Goal: Task Accomplishment & Management: Manage account settings

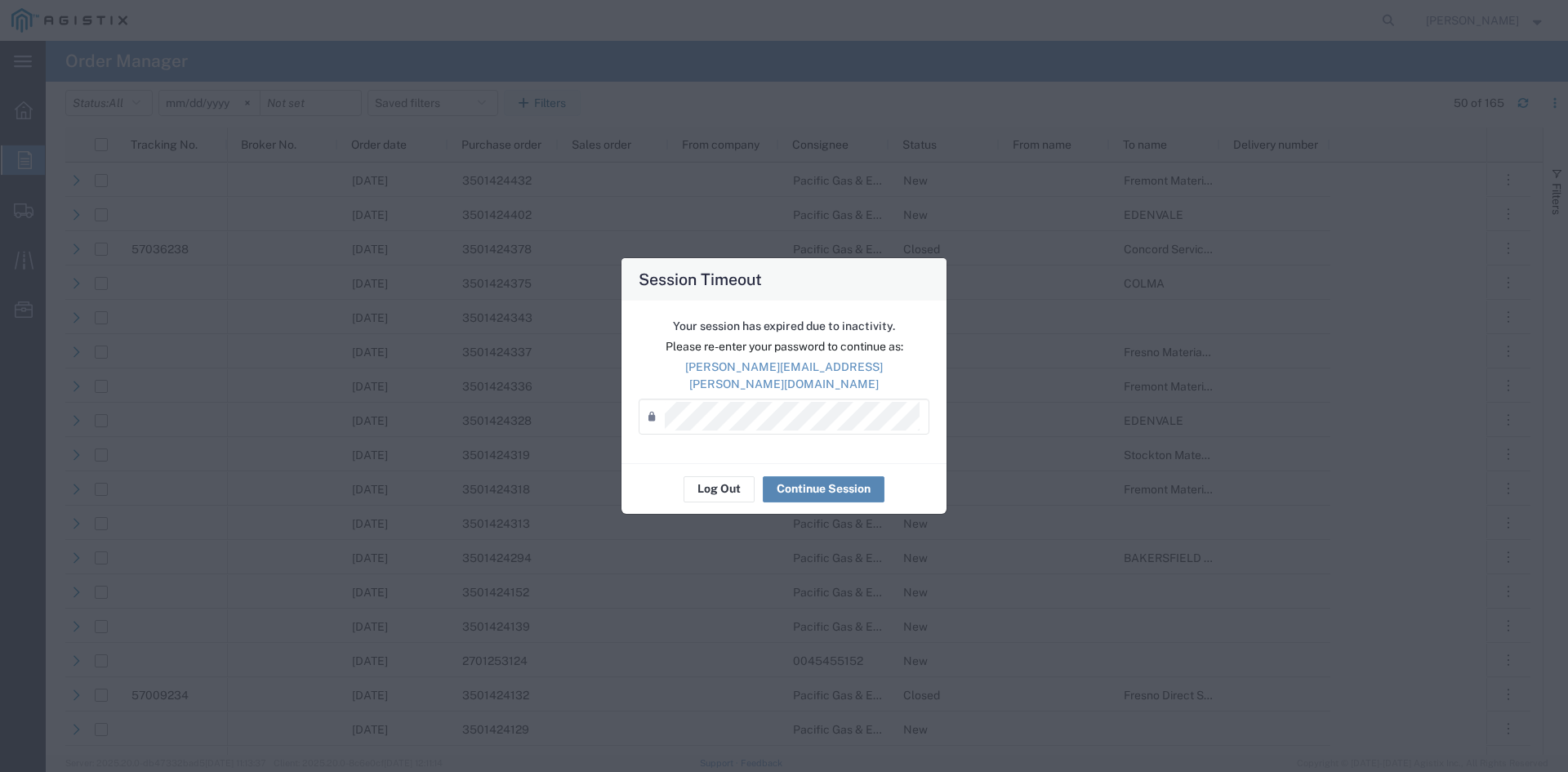
click at [826, 477] on button "Continue Session" at bounding box center [823, 489] width 121 height 26
click at [808, 483] on button "Continue Session" at bounding box center [823, 489] width 121 height 26
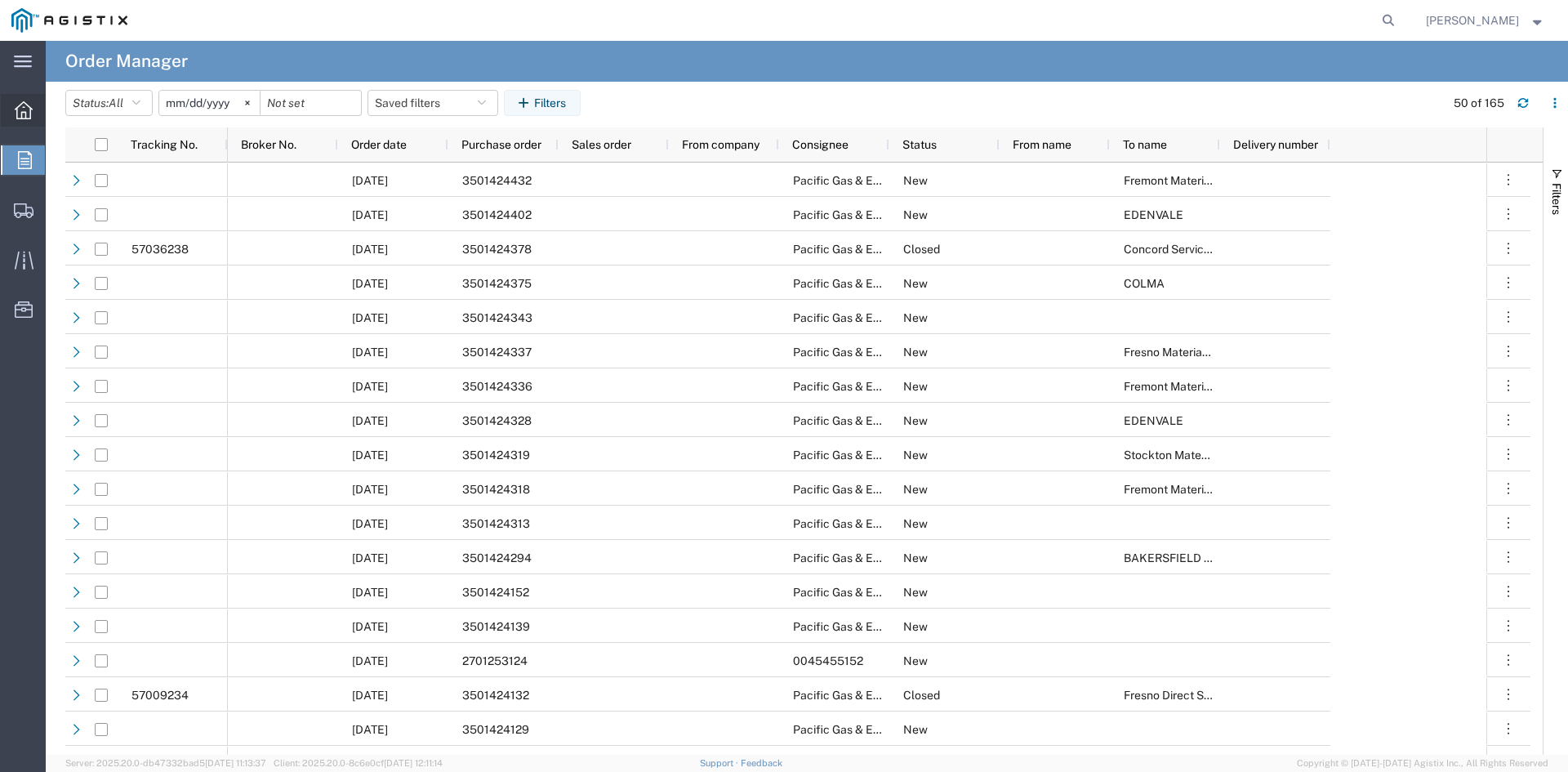
click at [24, 104] on icon at bounding box center [24, 111] width 18 height 18
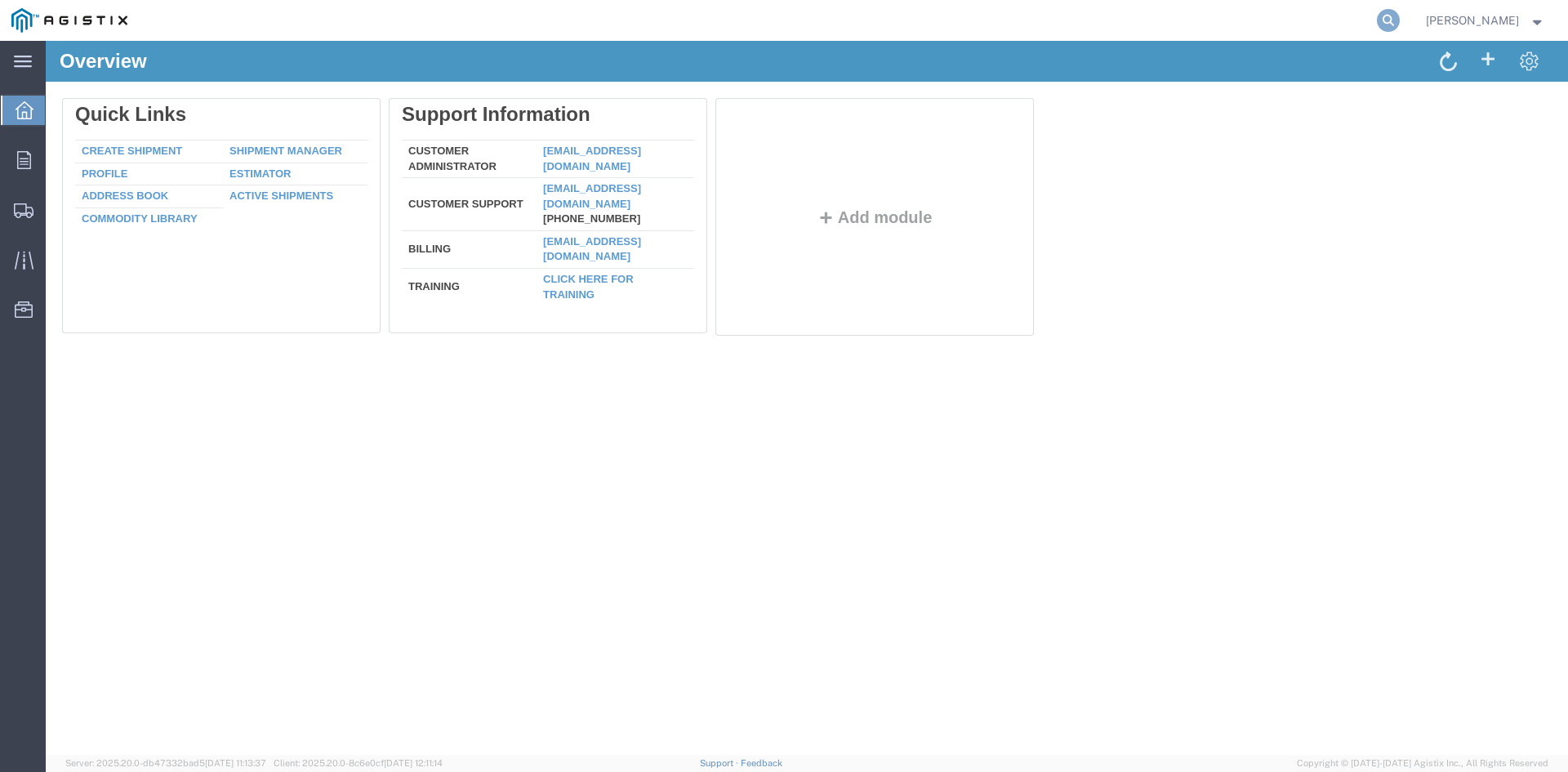
click at [1393, 14] on icon at bounding box center [1388, 20] width 23 height 23
click at [1215, 25] on input "search" at bounding box center [1129, 20] width 496 height 39
paste input "57035843"
type input "57035843"
click at [1400, 20] on icon at bounding box center [1388, 20] width 23 height 23
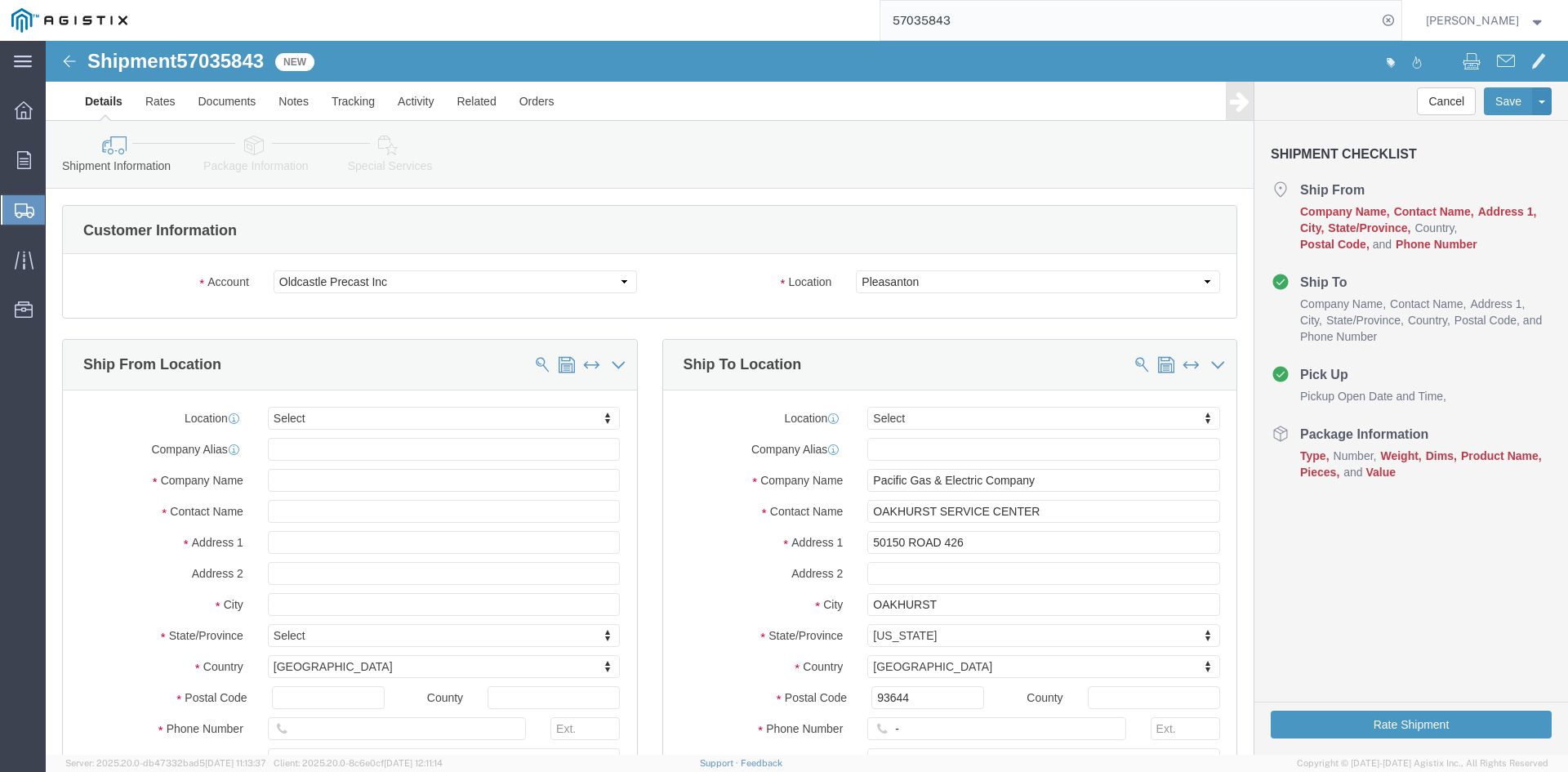
select select
click select "Select Oldcastle Precast Inc PG&E"
select select "9596"
click select "Select Oldcastle Precast Inc PG&E"
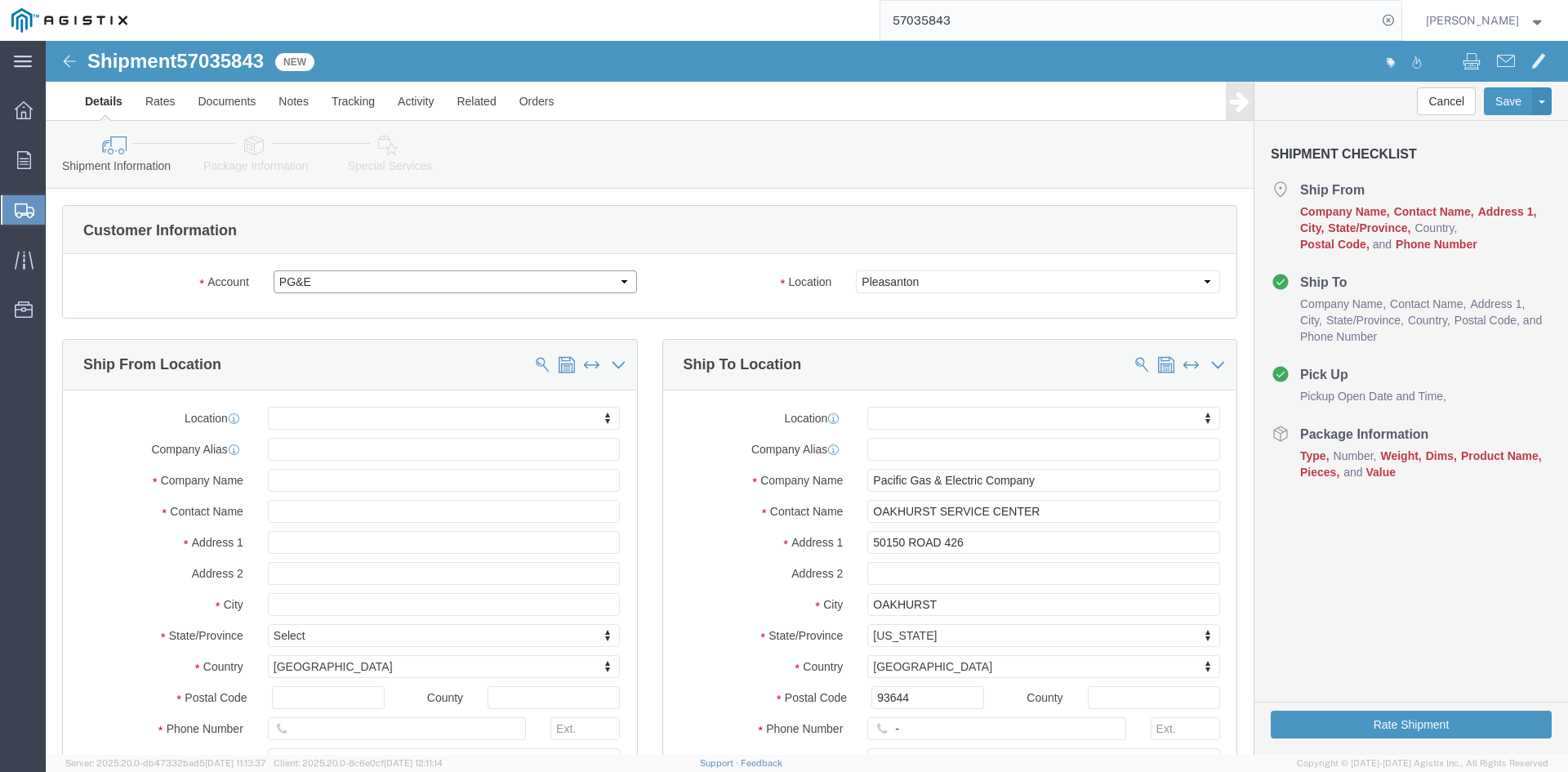
select select
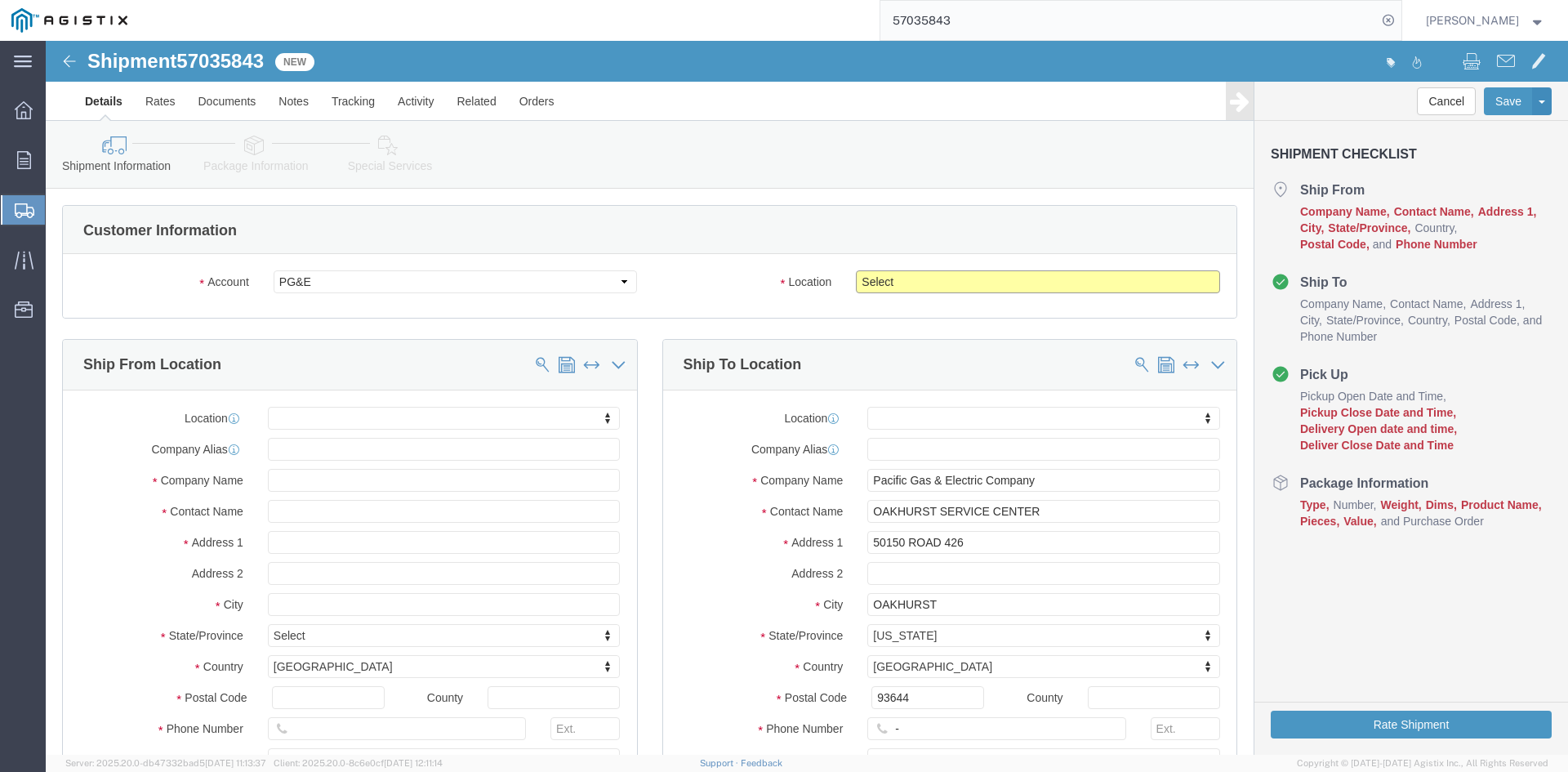
click select "Select All Others [GEOGRAPHIC_DATA] [GEOGRAPHIC_DATA] [GEOGRAPHIC_DATA] [GEOGRA…"
select select "23082"
click select "Select All Others [GEOGRAPHIC_DATA] [GEOGRAPHIC_DATA] [GEOGRAPHIC_DATA] [GEOGRA…"
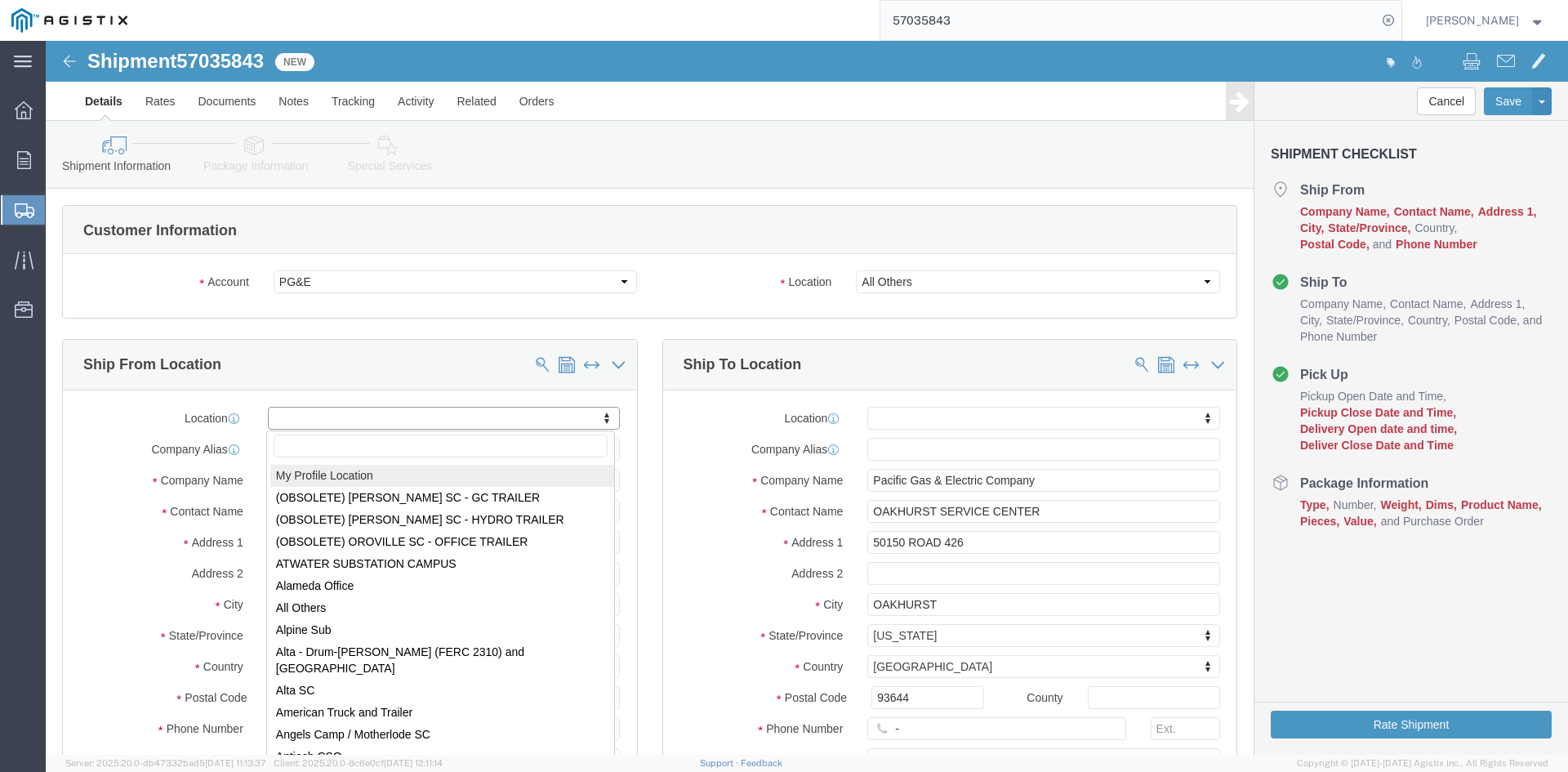
select select "MYPROFILE"
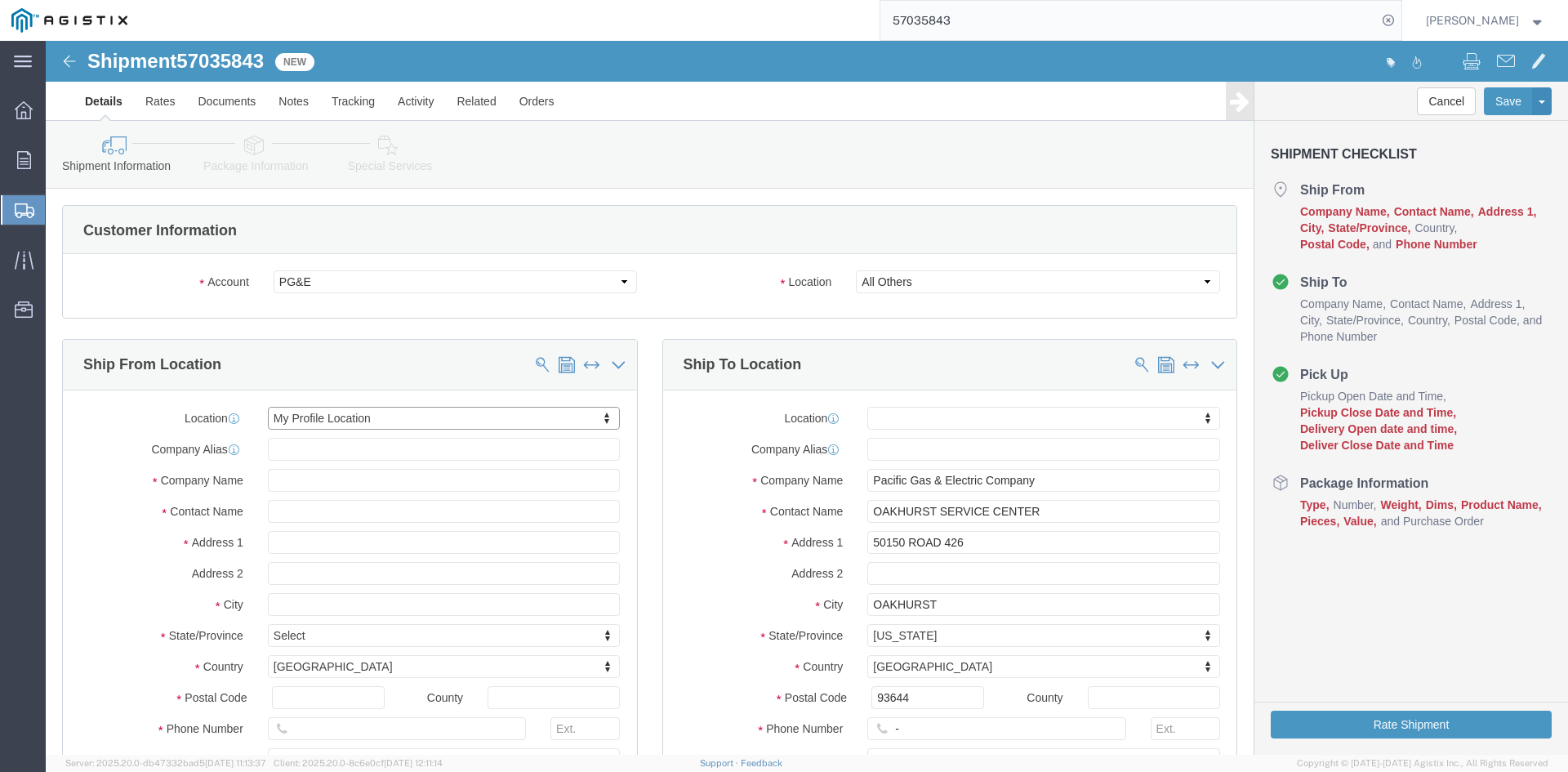
select select "CA"
click input "-"
drag, startPoint x: 888, startPoint y: 682, endPoint x: 858, endPoint y: 685, distance: 30.1
click input "text"
type input "[PHONE_NUMBER]"
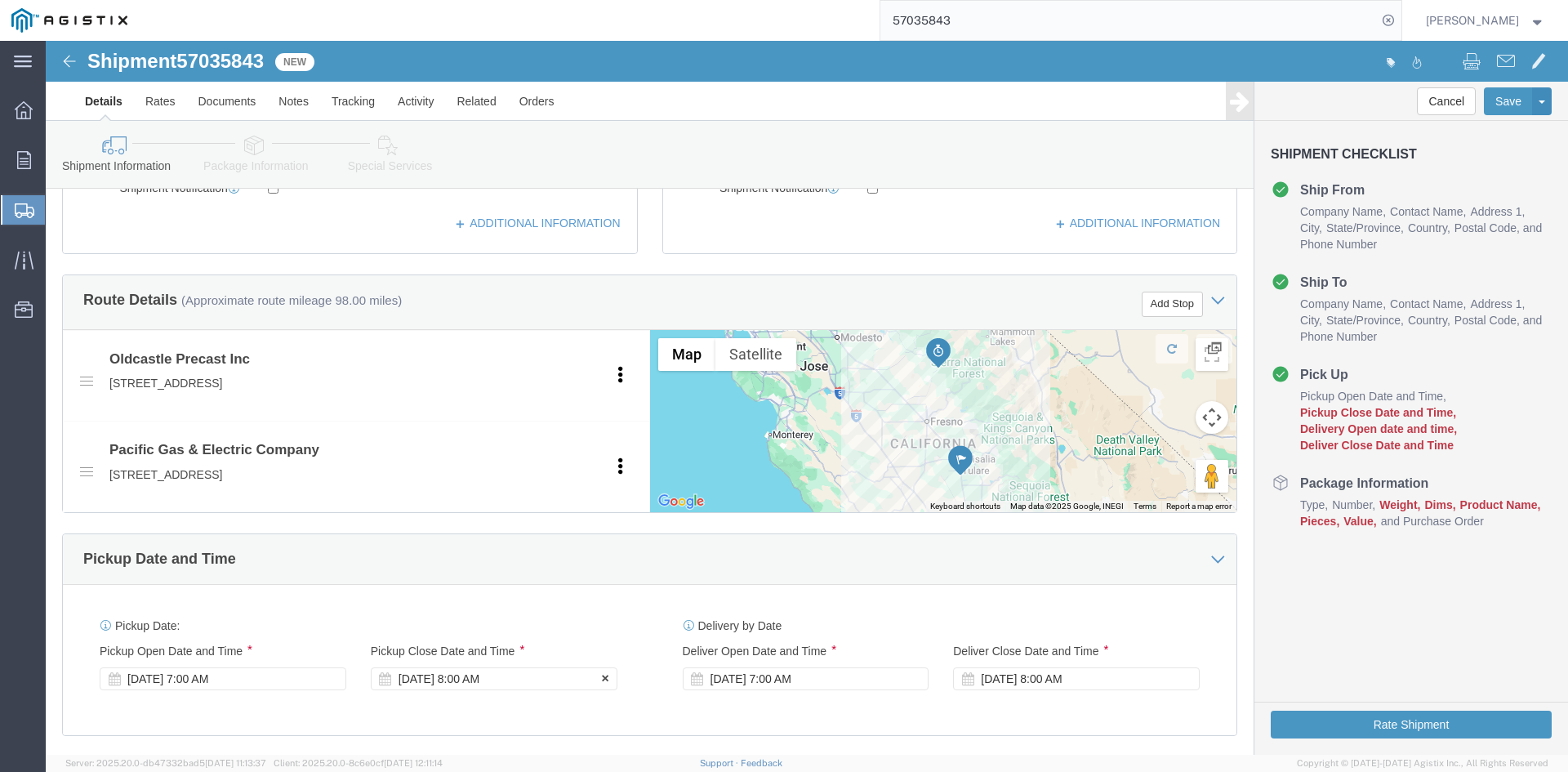
scroll to position [653, 0]
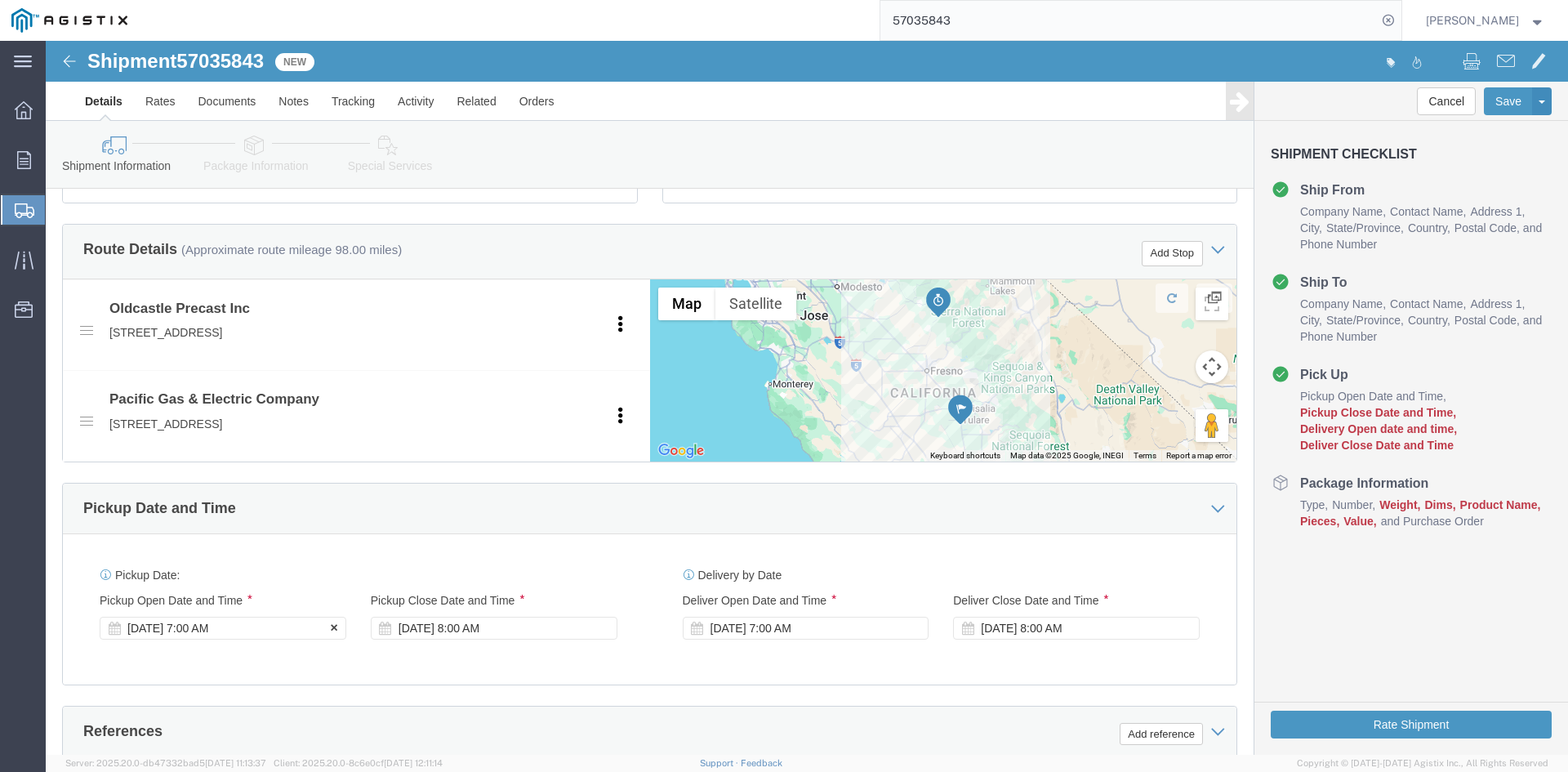
click div "[DATE] 7:00 AM"
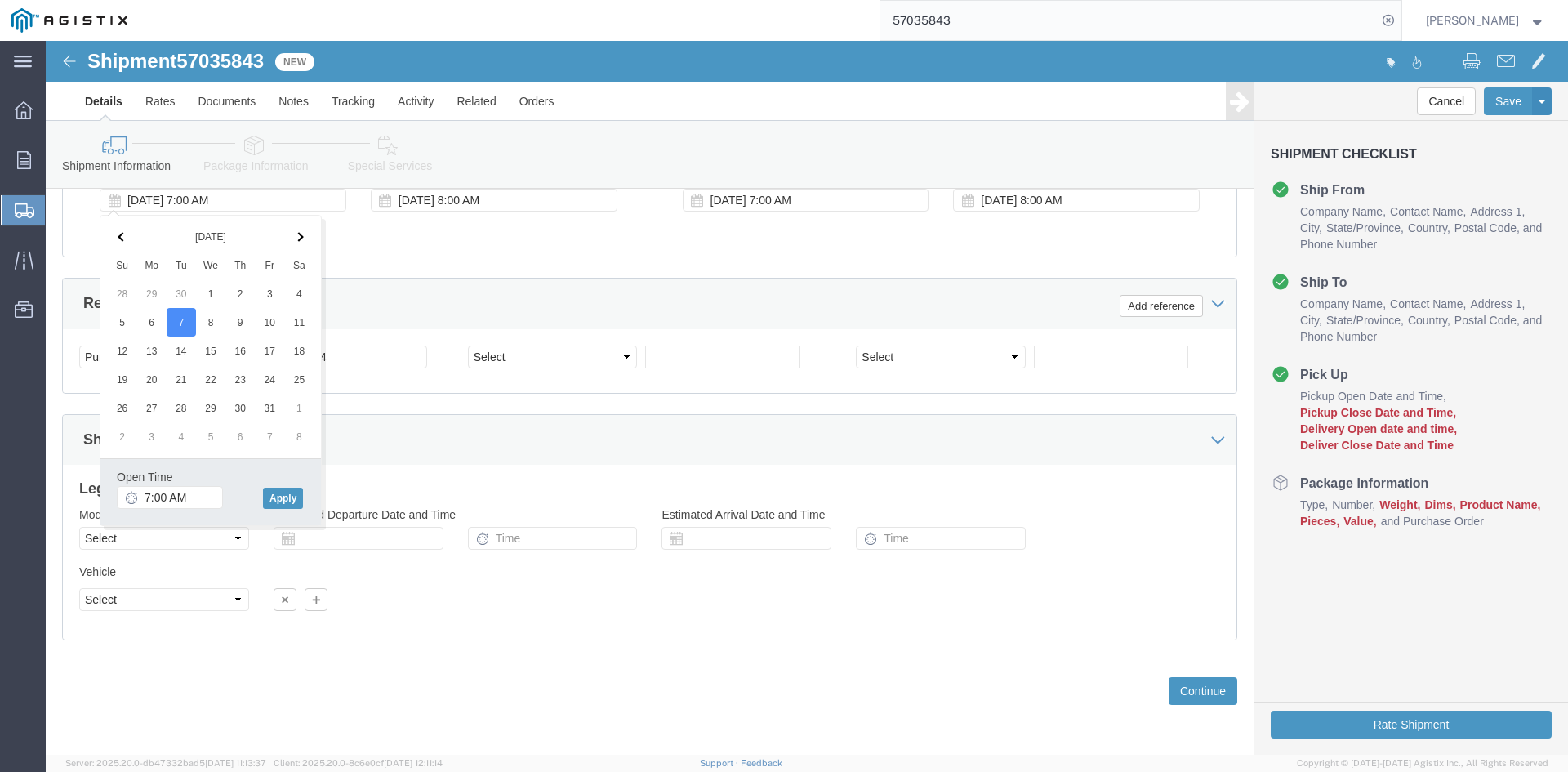
click div "Leg 1 Mode Select Air Less than Truckload Multi-Leg Ocean Freight Rail Small Pa…"
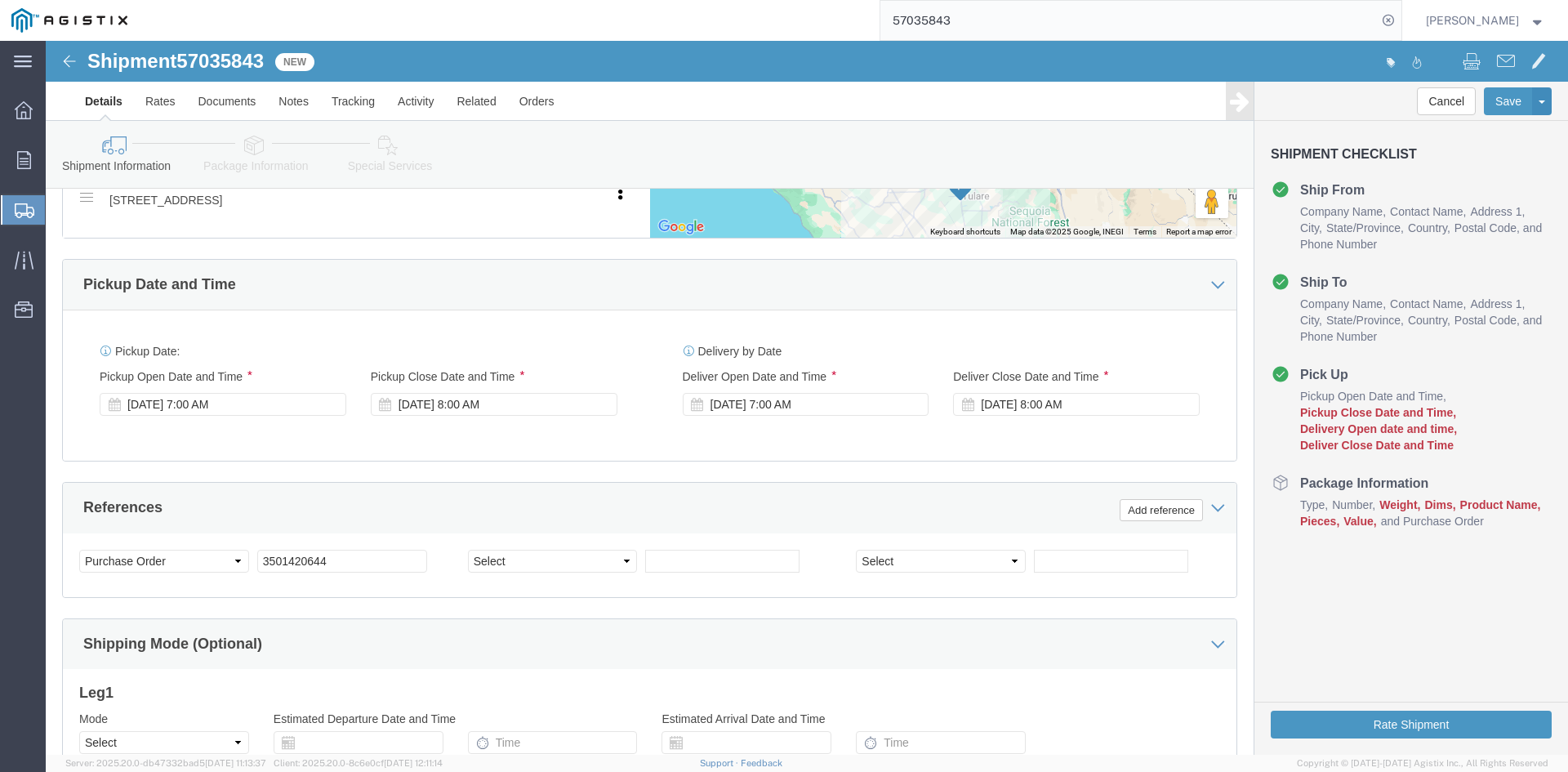
scroll to position [755, 0]
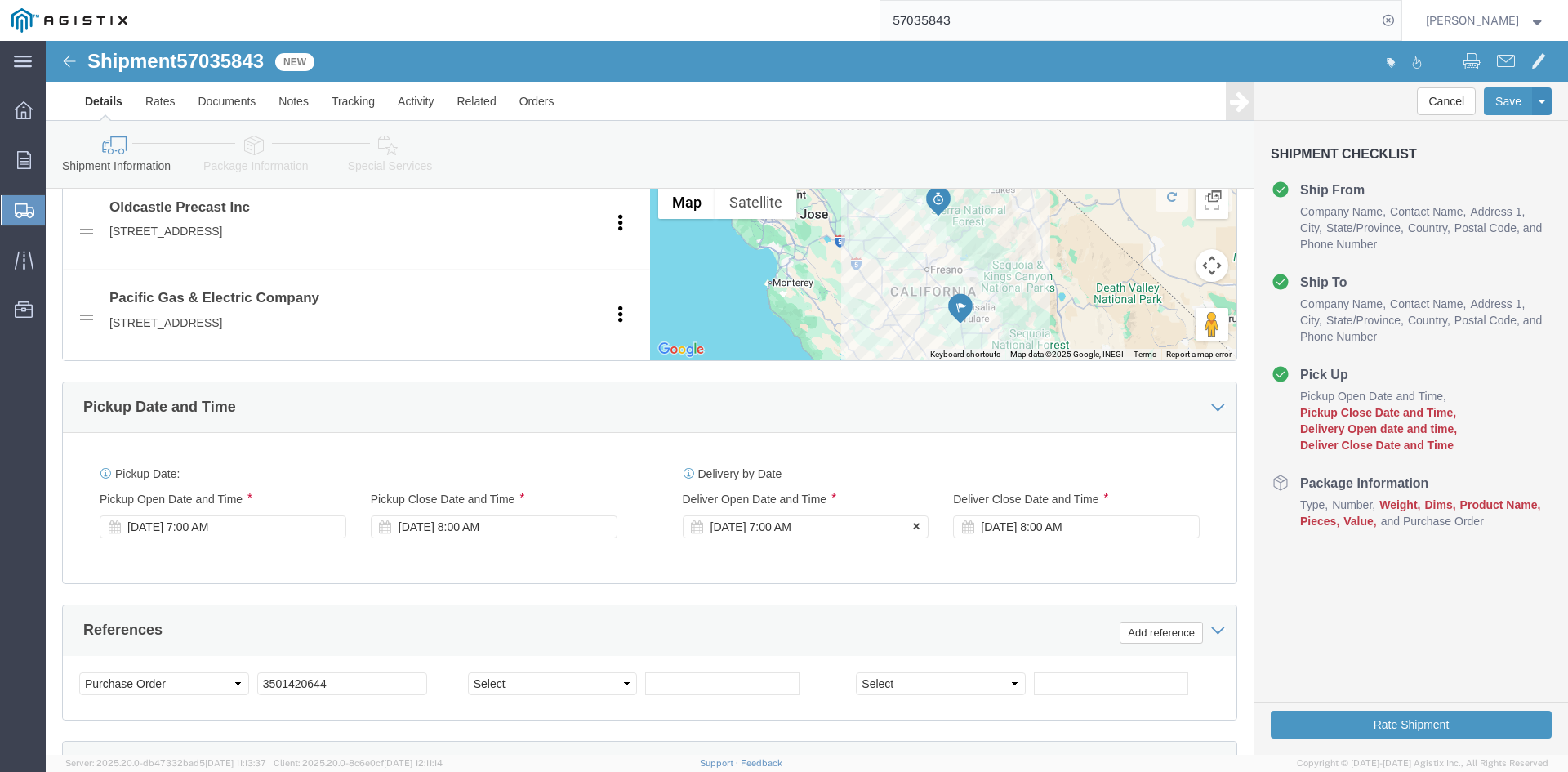
click div "[DATE] 7:00 AM"
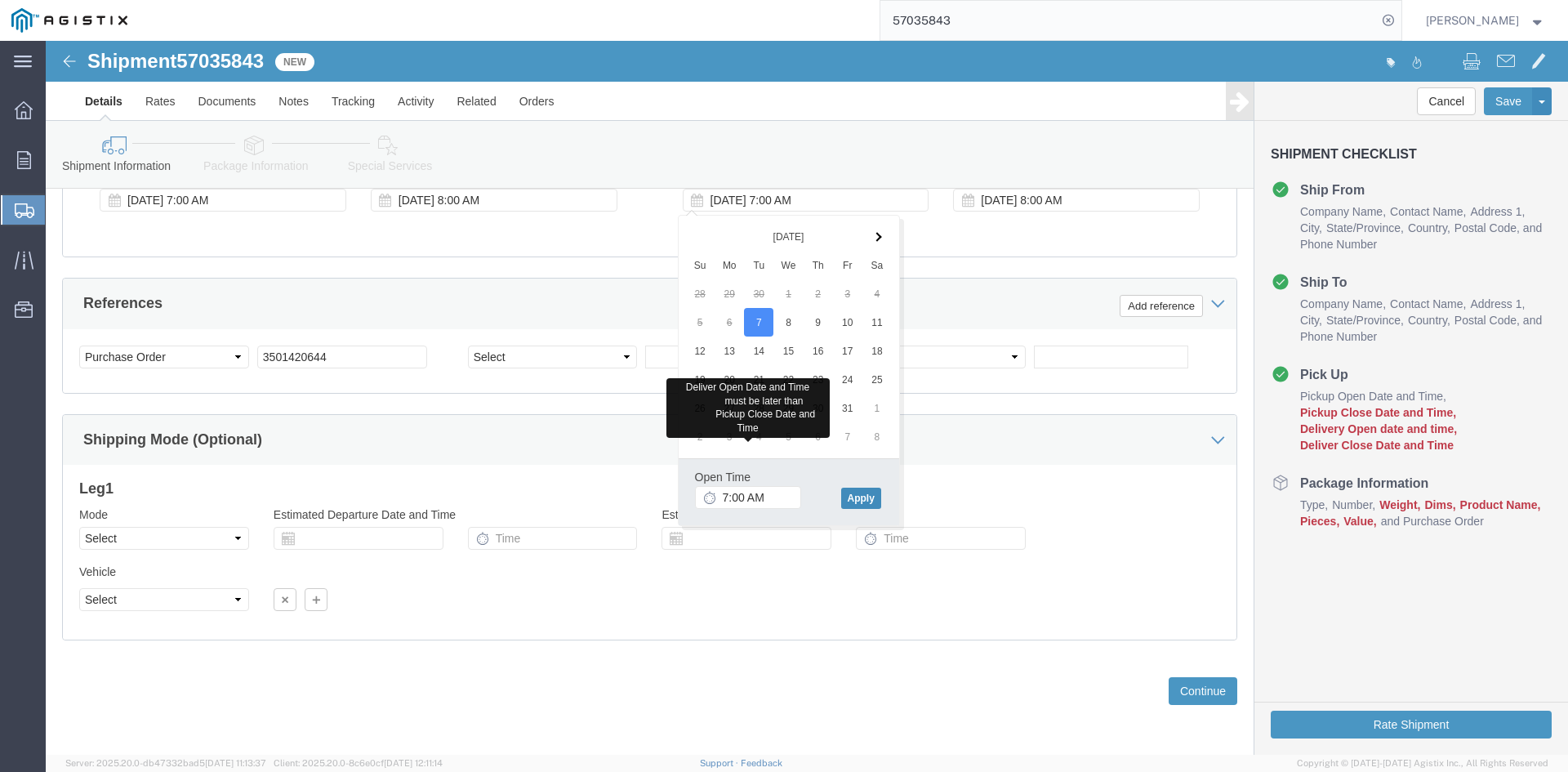
click button "Apply"
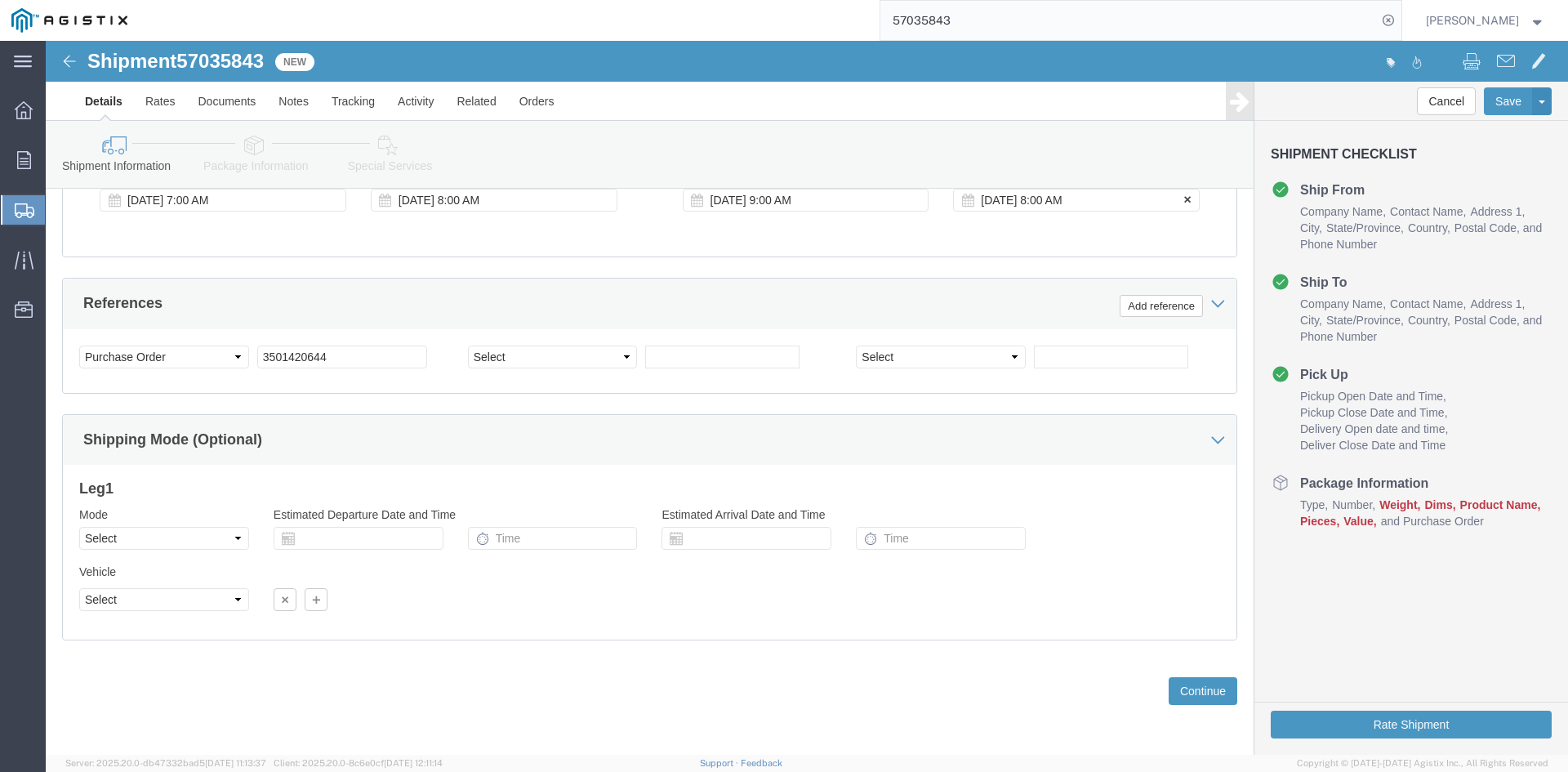
click div "[DATE] 8:00 AM"
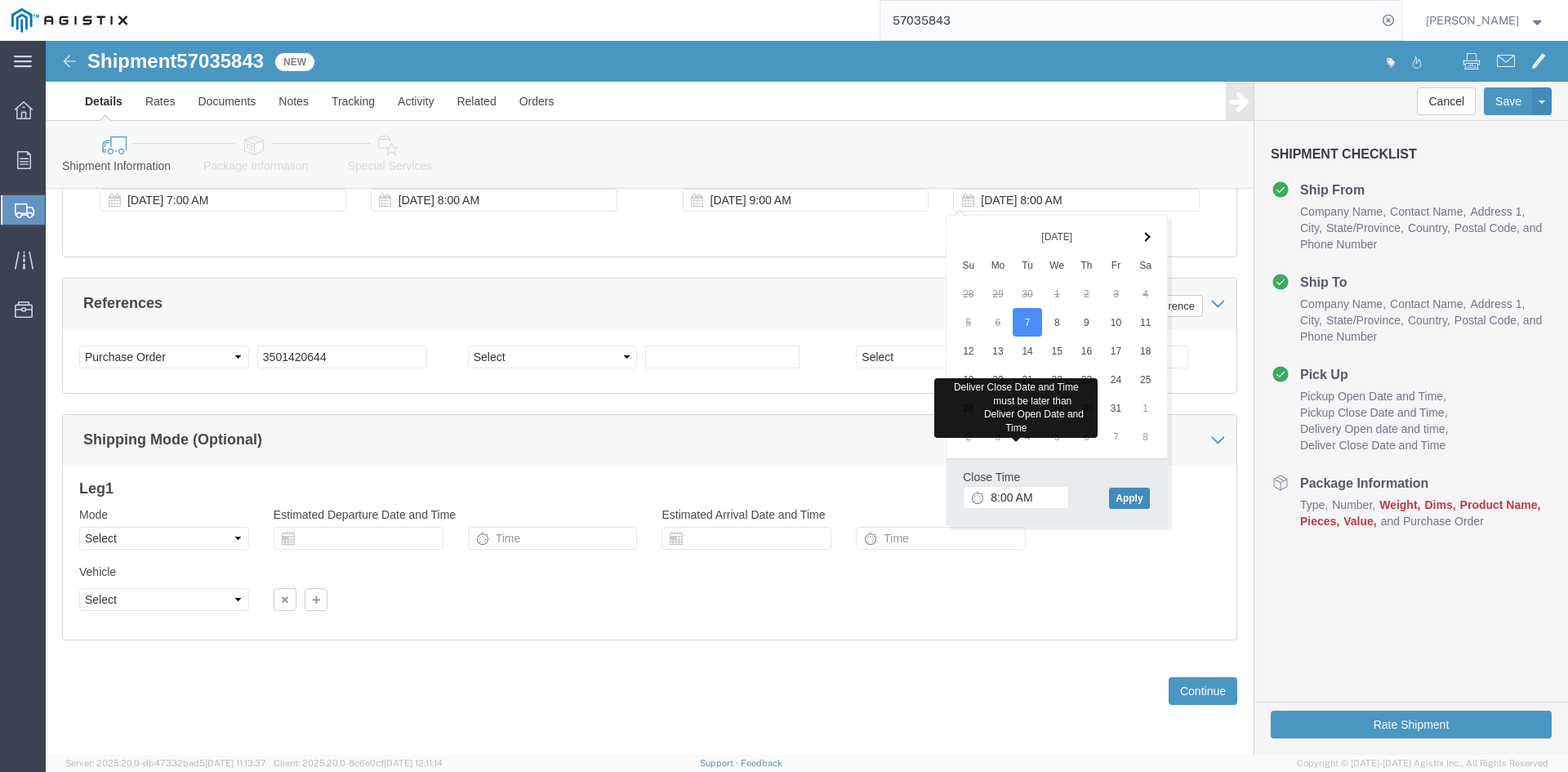
click button "Apply"
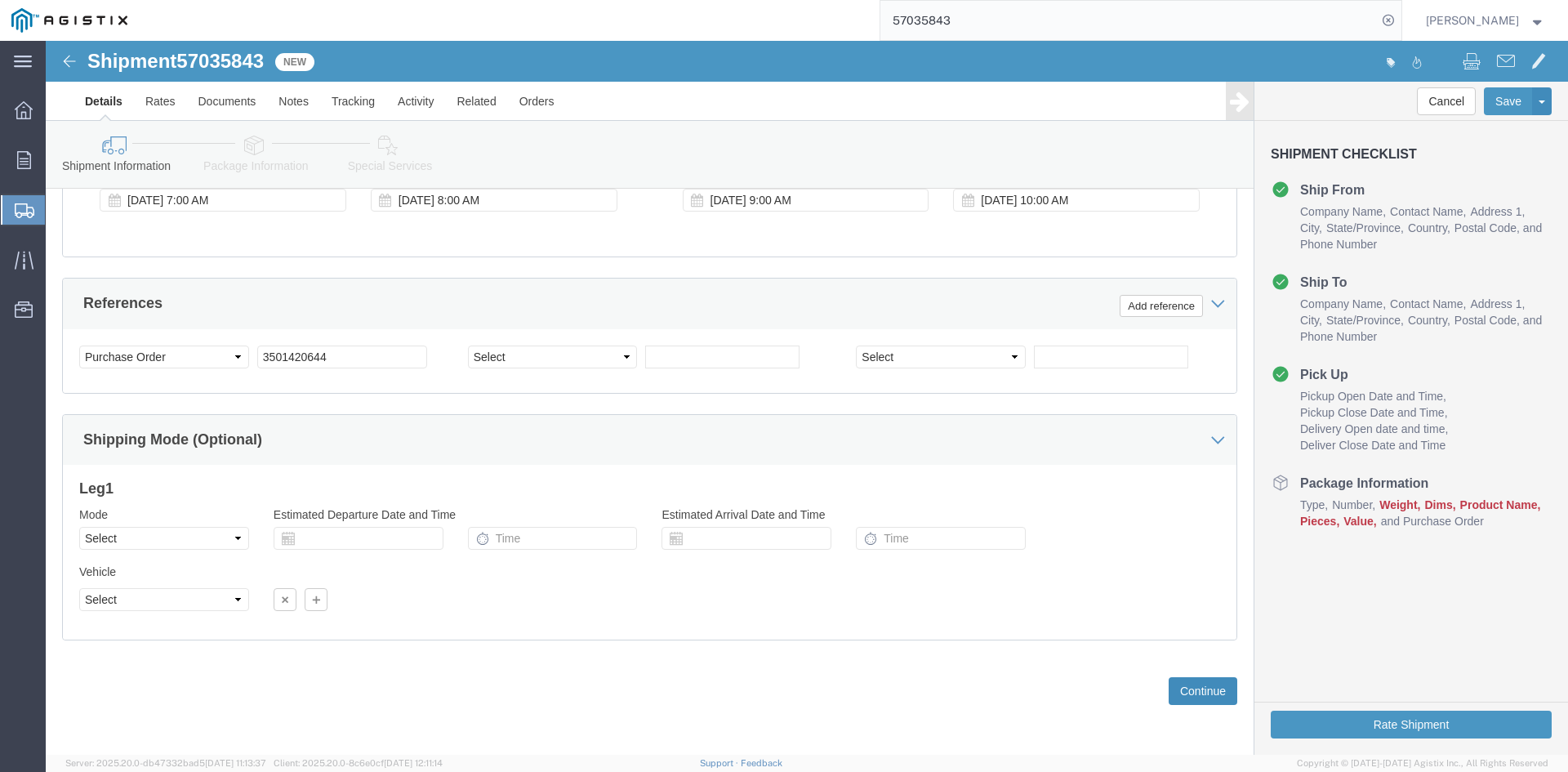
click button "Continue"
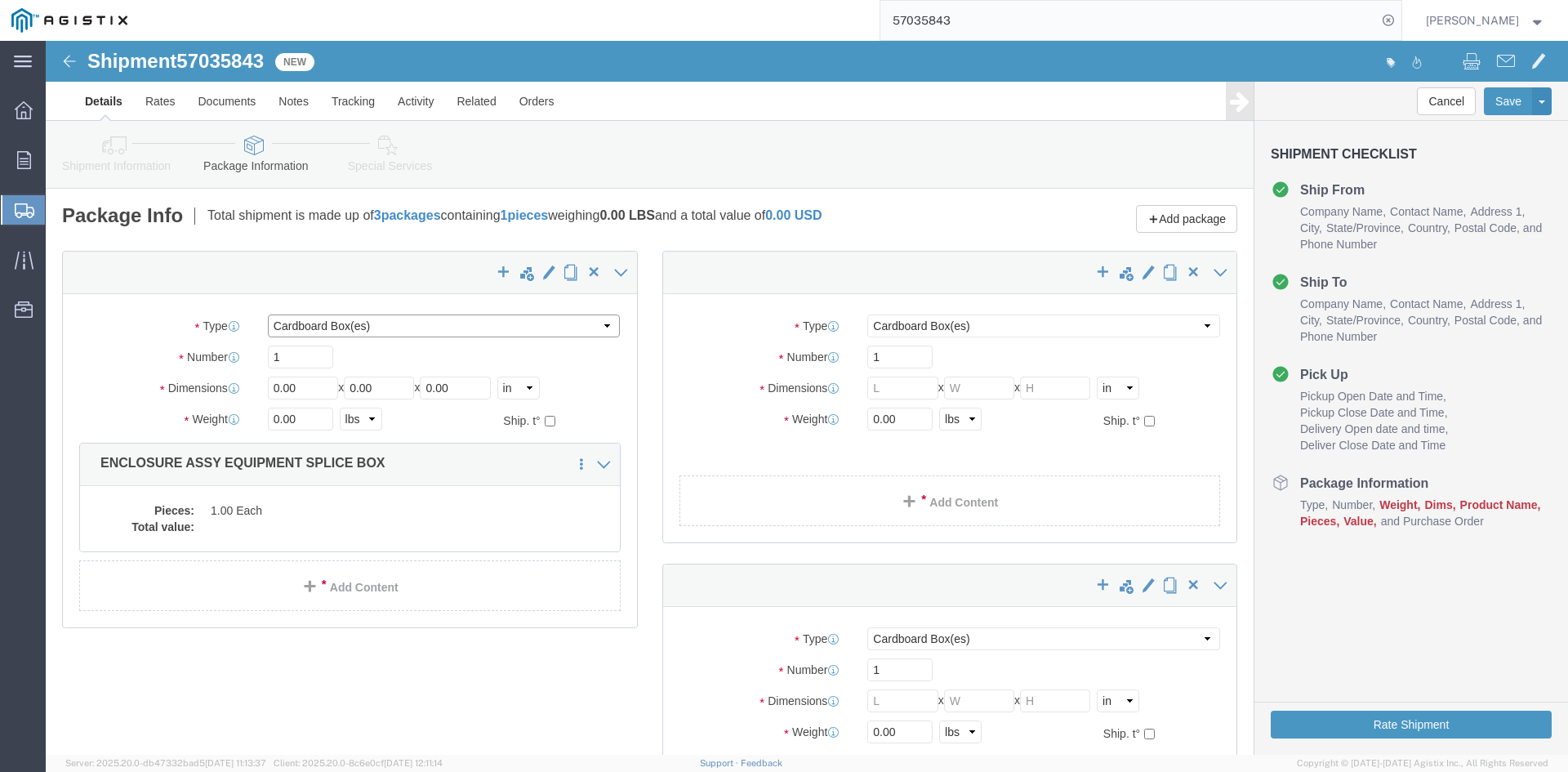
click select "Select Bale(s) Basket(s) Bolt(s) Bottle(s) Buckets Bulk Bundle(s) Can(s) Cardbo…"
select select "NKCR"
click select "Select Bale(s) Basket(s) Bolt(s) Bottle(s) Buckets Bulk Bundle(s) Can(s) Cardbo…"
drag, startPoint x: 268, startPoint y: 343, endPoint x: 180, endPoint y: 369, distance: 91.8
click div "Package Type Select Bale(s) Basket(s) Bolt(s) Bottle(s) Buckets Bulk Bundle(s) …"
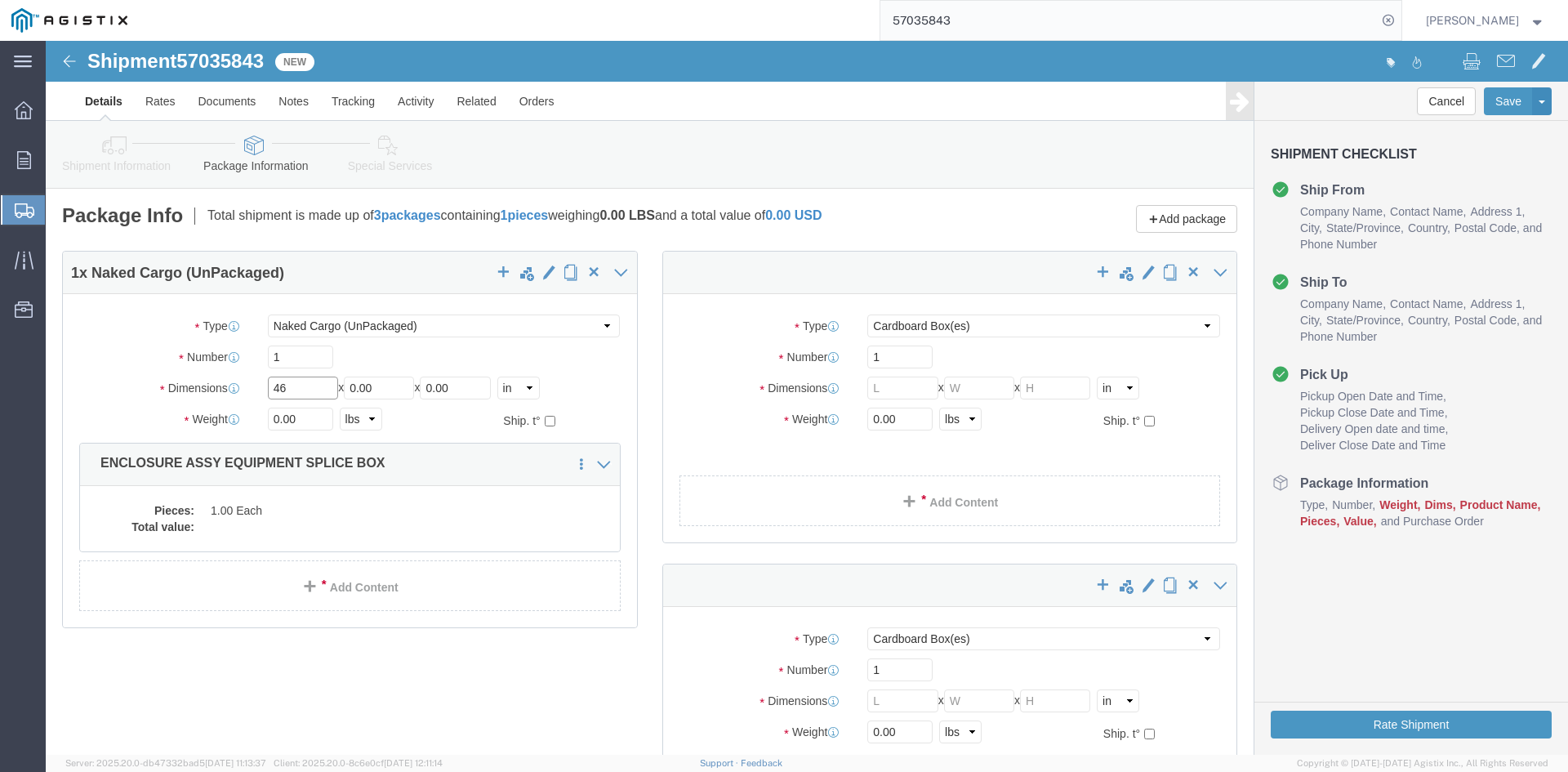
type input "46"
drag, startPoint x: 336, startPoint y: 346, endPoint x: 288, endPoint y: 361, distance: 50.3
click div "Package Type Select Bale(s) Basket(s) Bolt(s) Bottle(s) Buckets Bulk Bundle(s) …"
type input "86"
drag, startPoint x: 439, startPoint y: 343, endPoint x: 310, endPoint y: 361, distance: 130.2
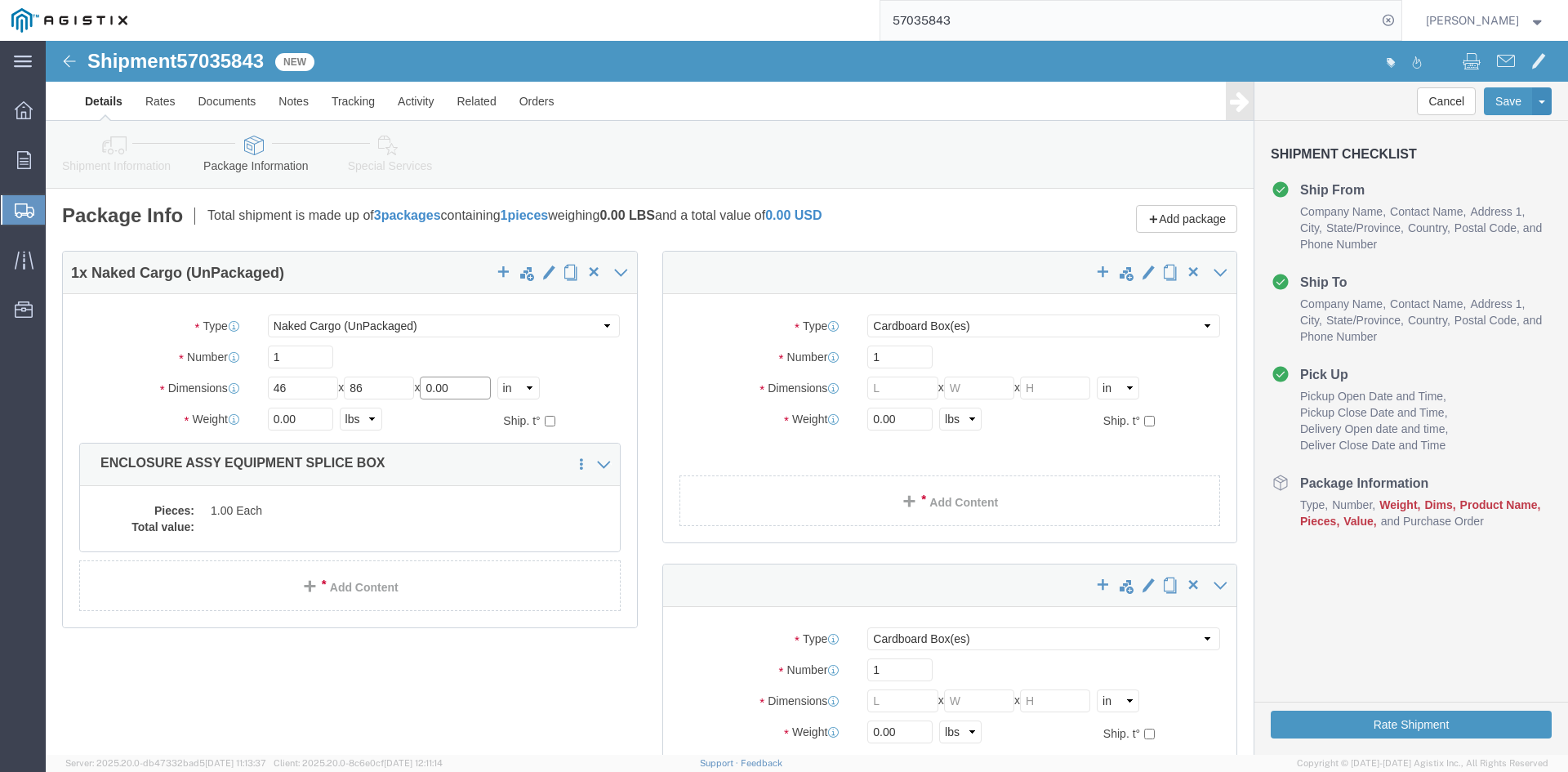
click div "Package Type Select Bale(s) Basket(s) Bolt(s) Bottle(s) Buckets Bulk Bundle(s) …"
type input "72"
drag, startPoint x: 253, startPoint y: 381, endPoint x: 166, endPoint y: 395, distance: 88.1
click div "Package Type Select Bale(s) Basket(s) Bolt(s) Bottle(s) Buckets Bulk Bundle(s) …"
type input "17500"
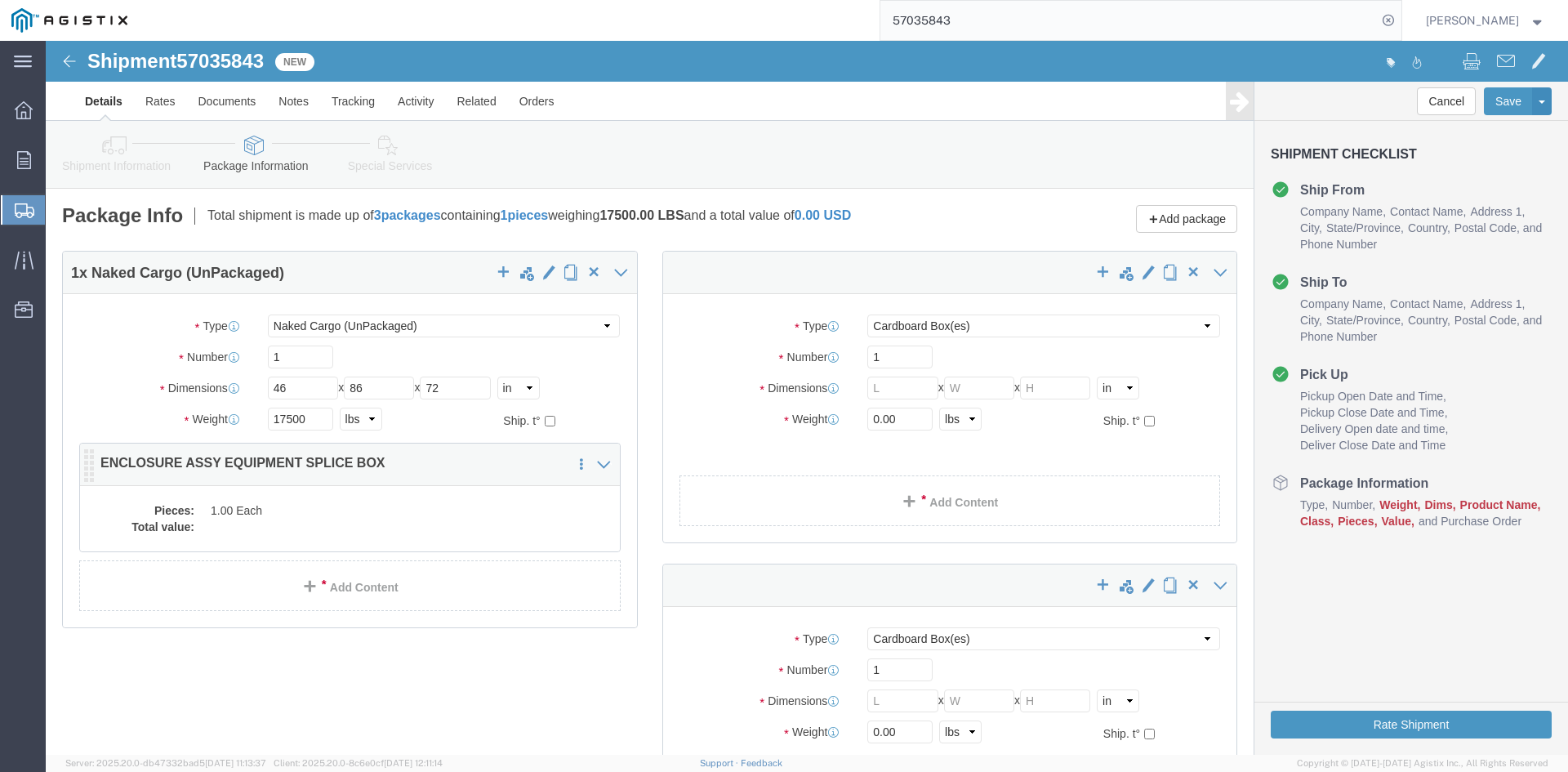
click div "Pieces: 1.00 Each Total value:"
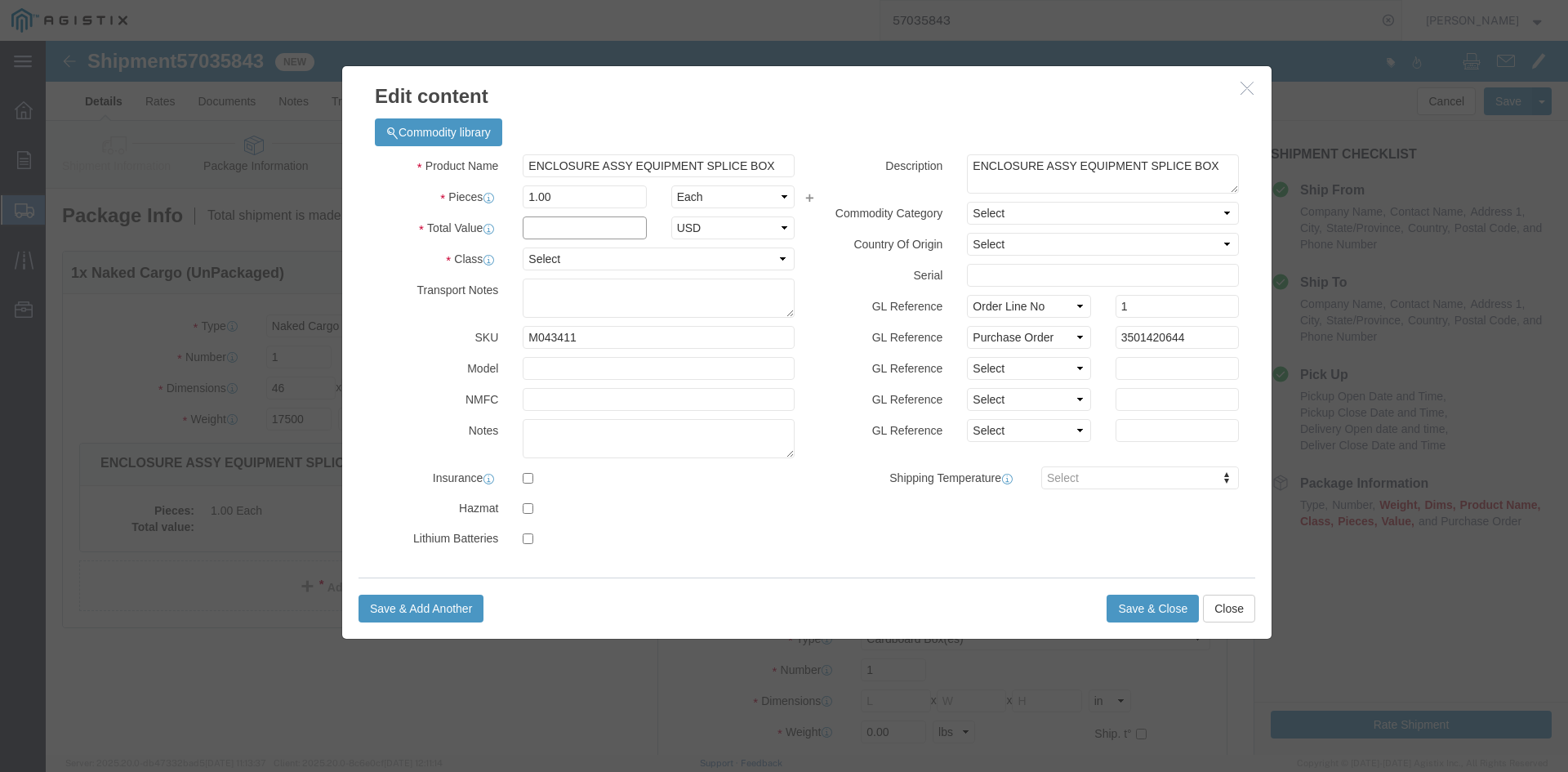
click input "text"
type input "1"
click select "Select 50 55 60 65 70 85 92.5 100 125 175 250 300 400"
select select "55"
click select "Select 50 55 60 65 70 85 92.5 100 125 175 250 300 400"
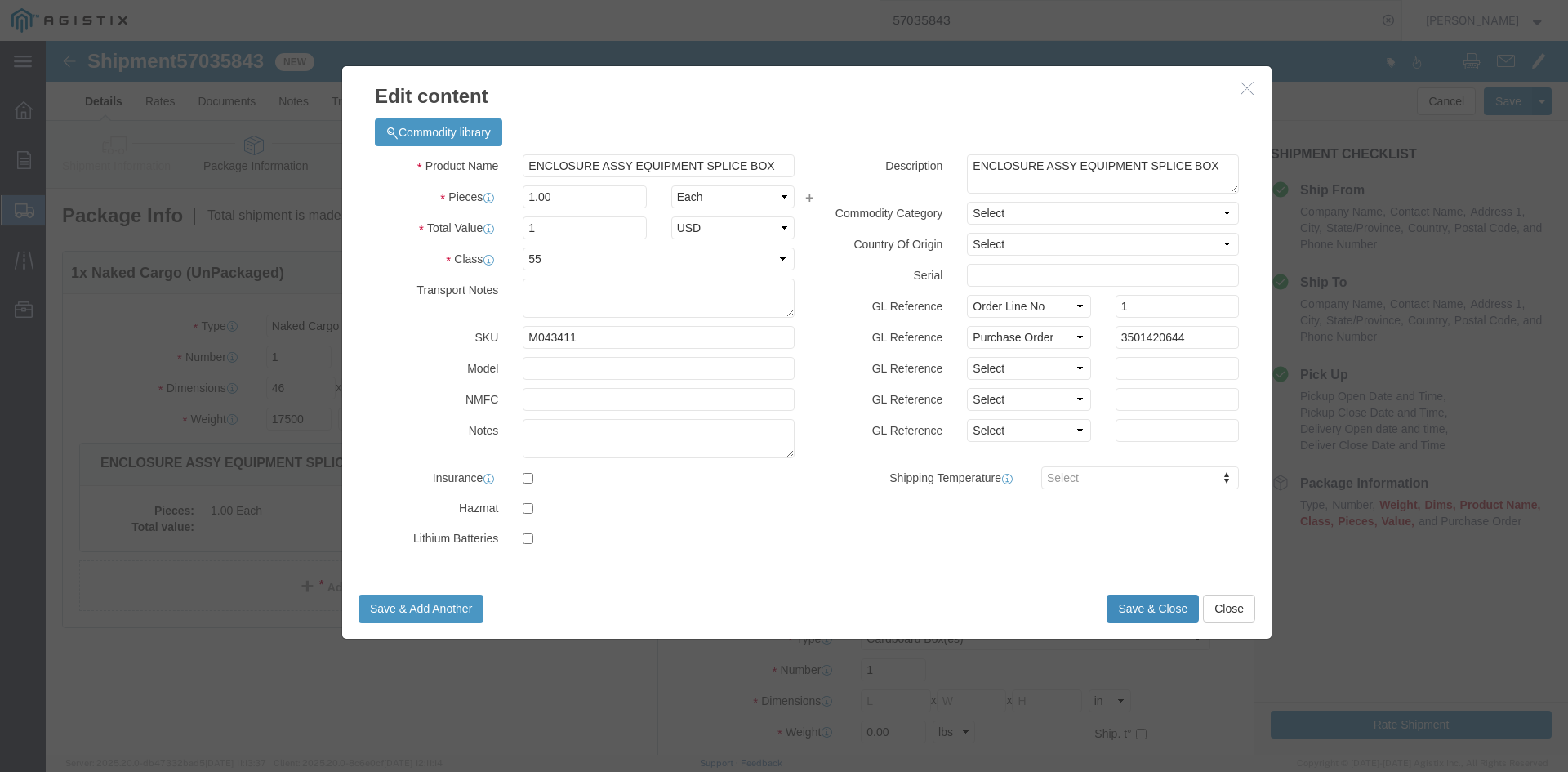
click button "Save & Close"
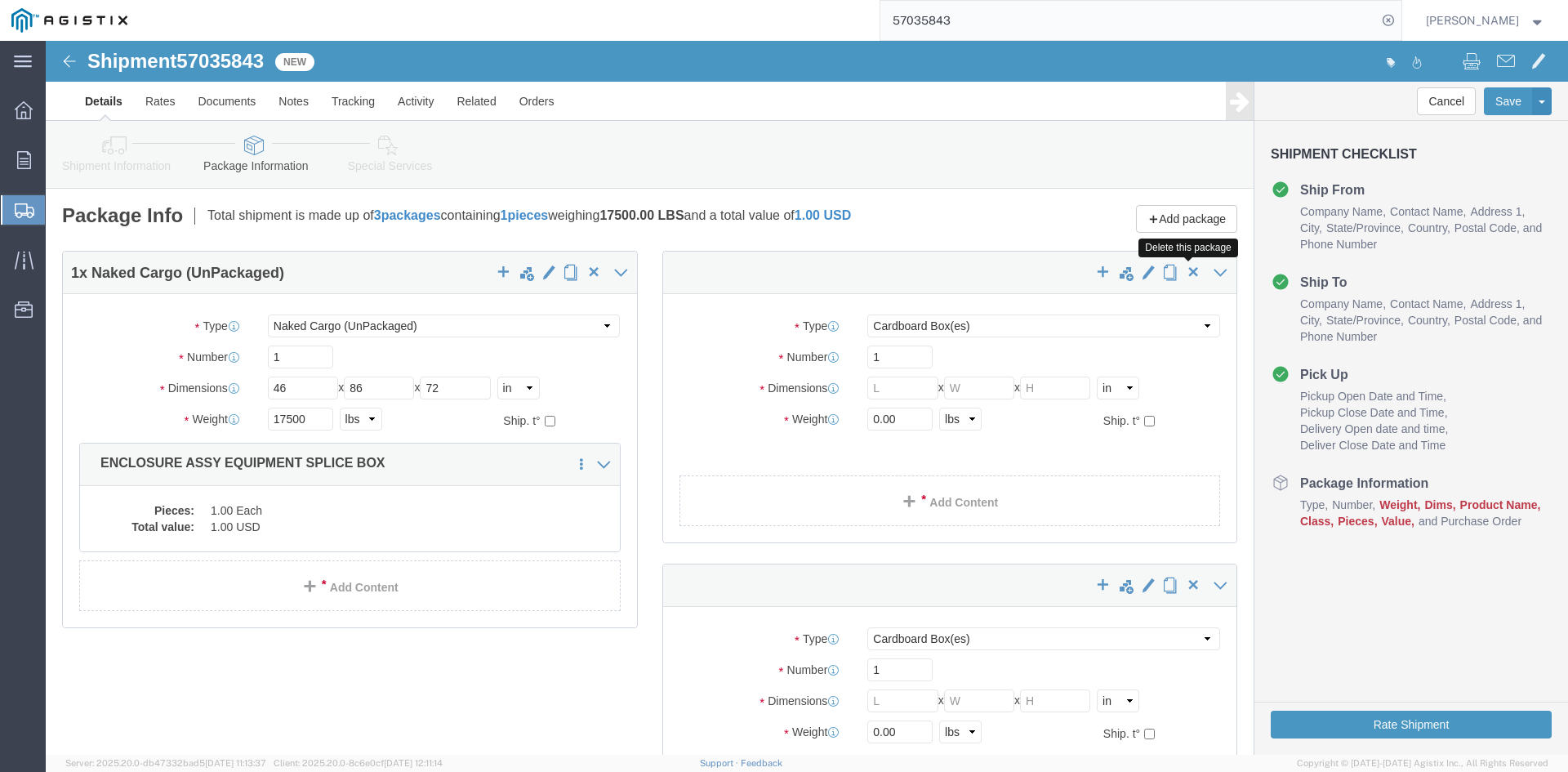
click span "button"
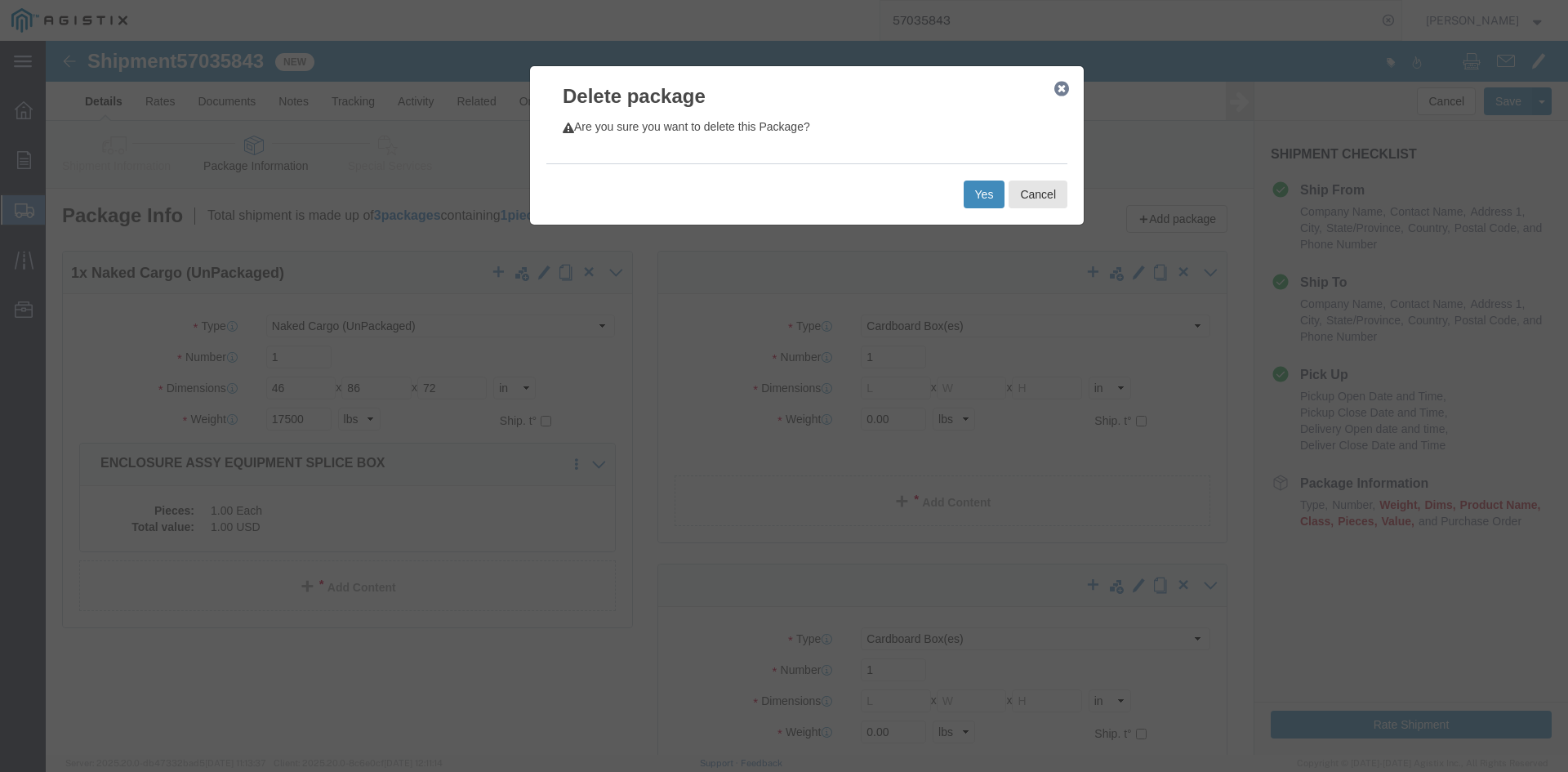
click button "Yes"
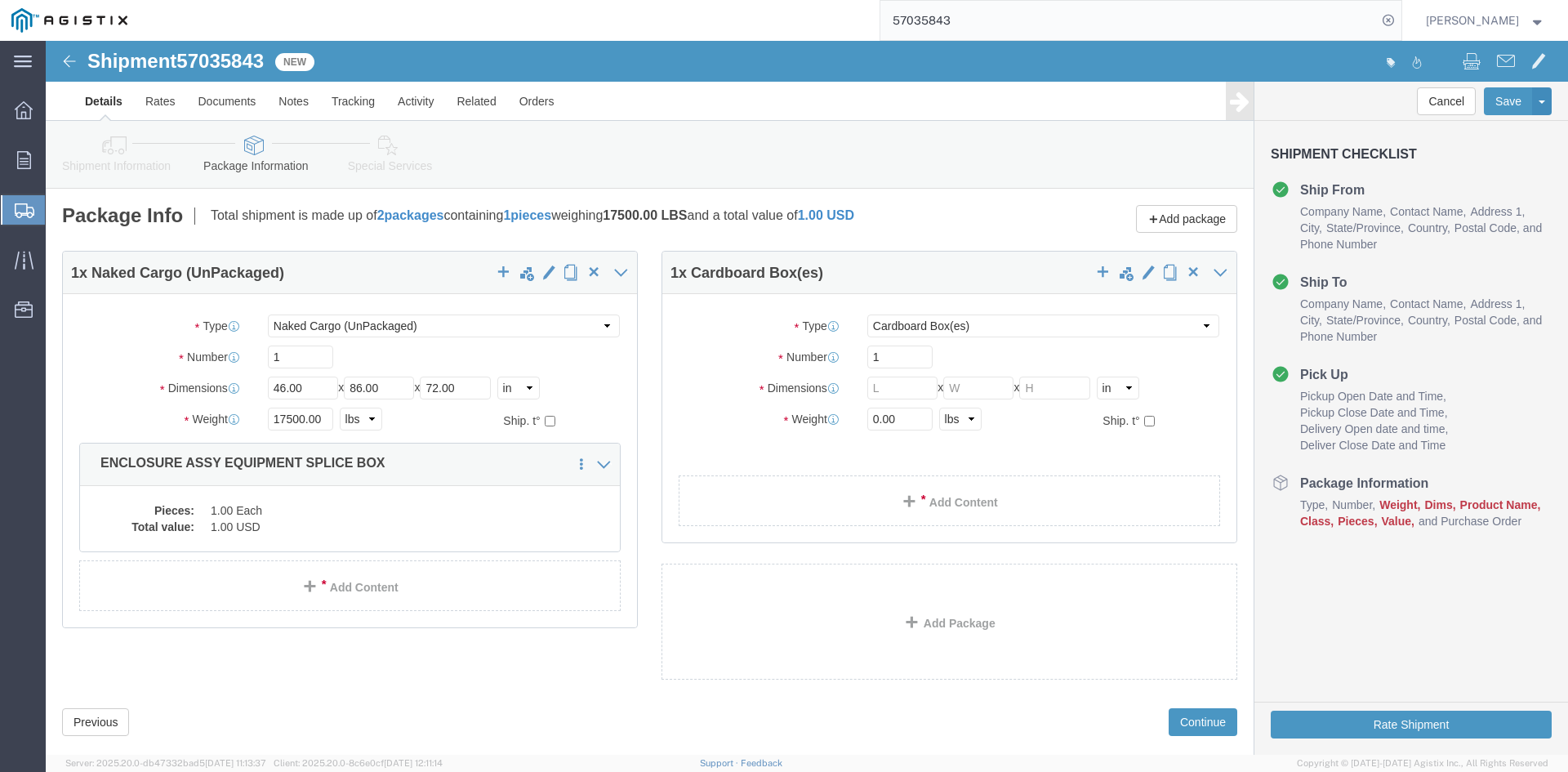
select select "NKCR"
select select "CBOX"
click span "button"
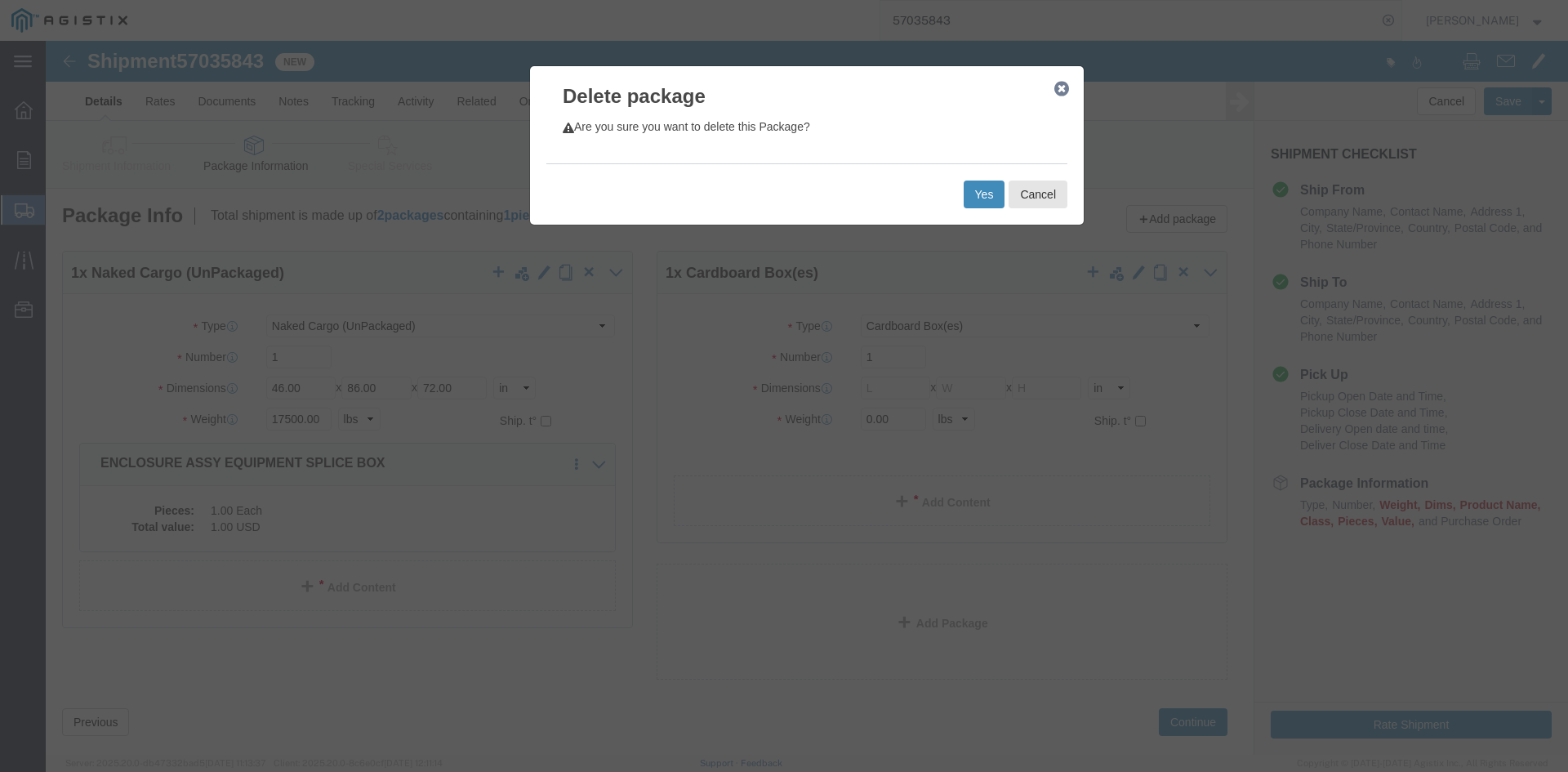
click button "Yes"
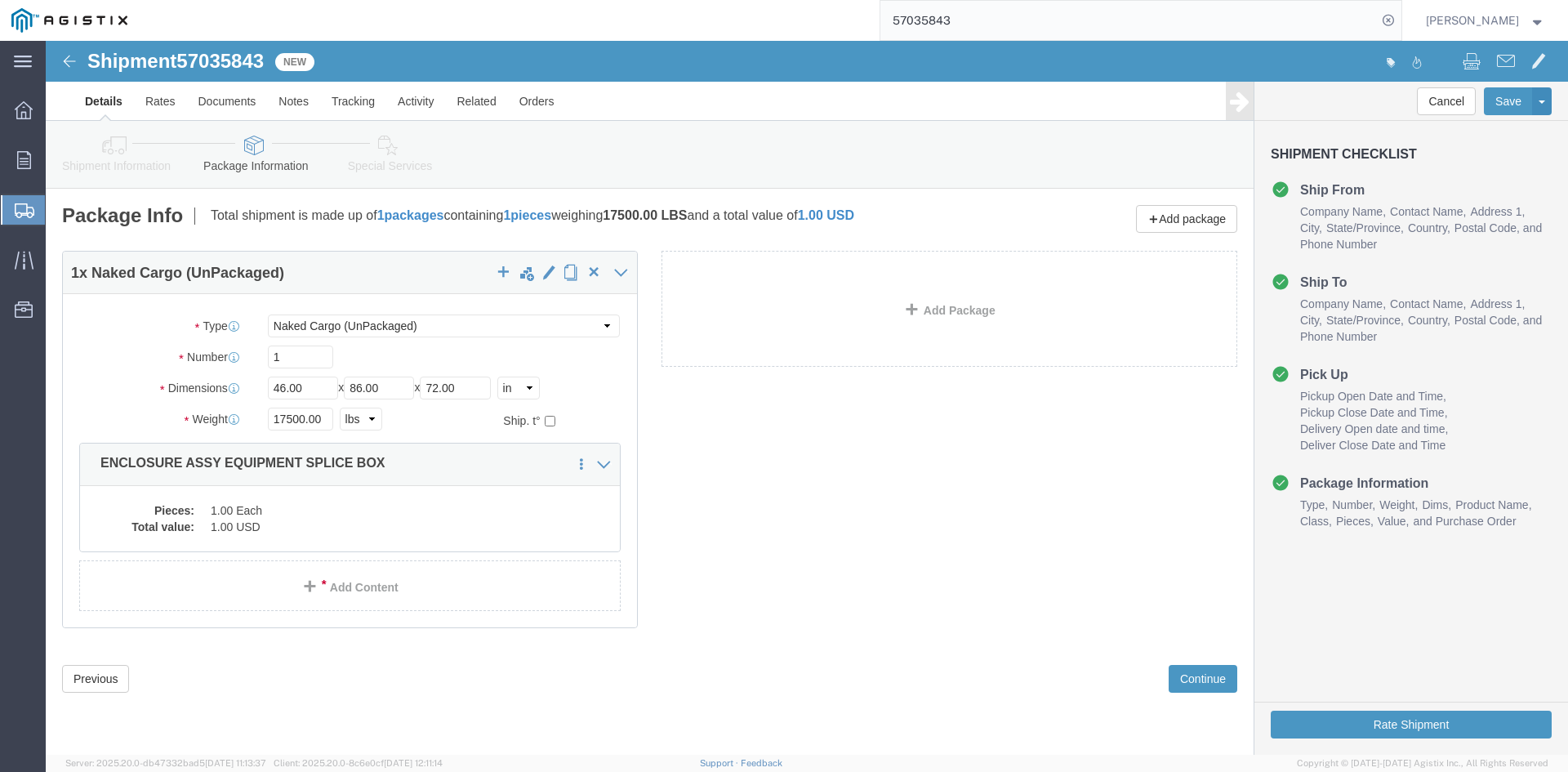
select select "NKCR"
click button "Continue"
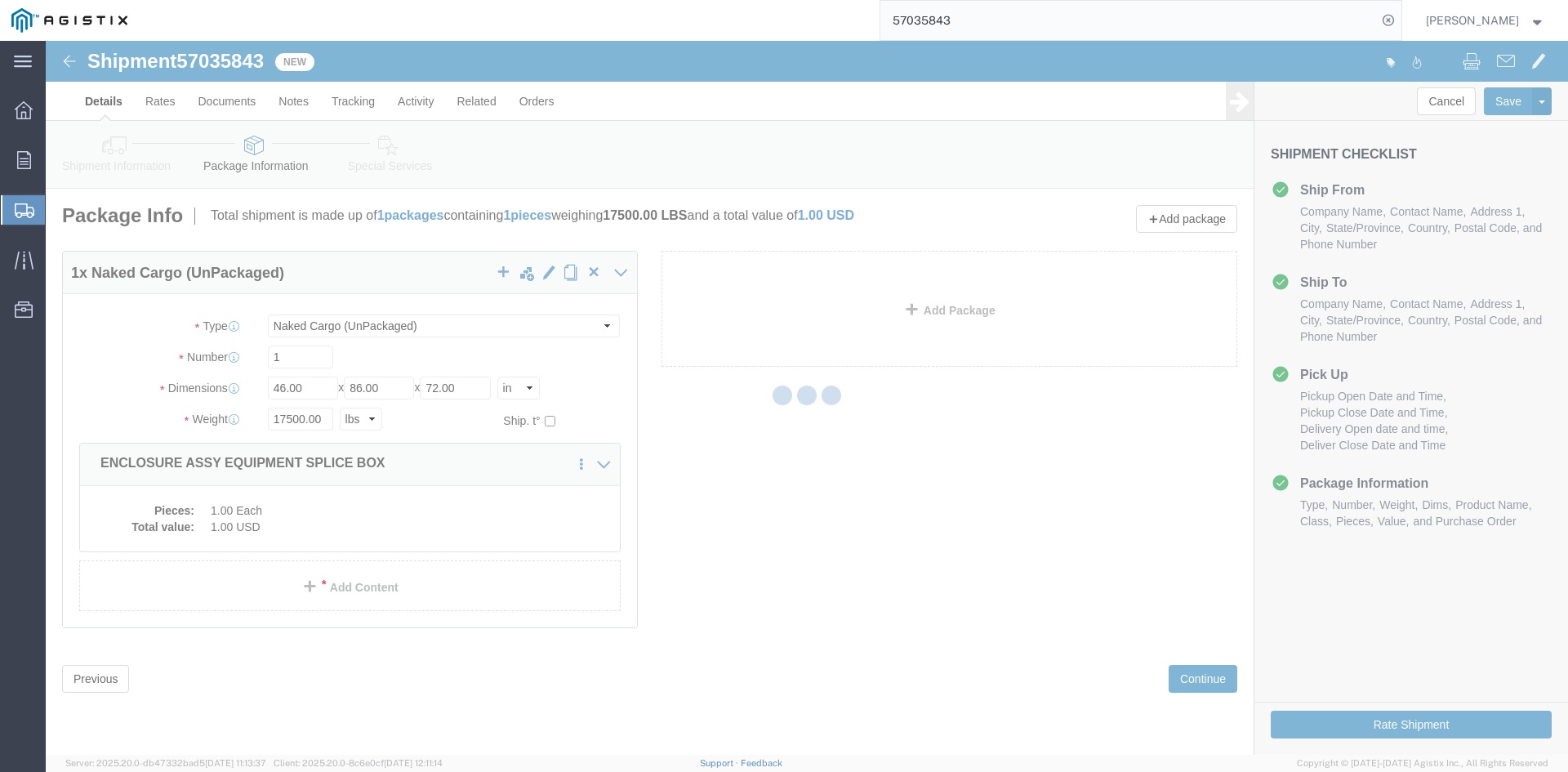
select select
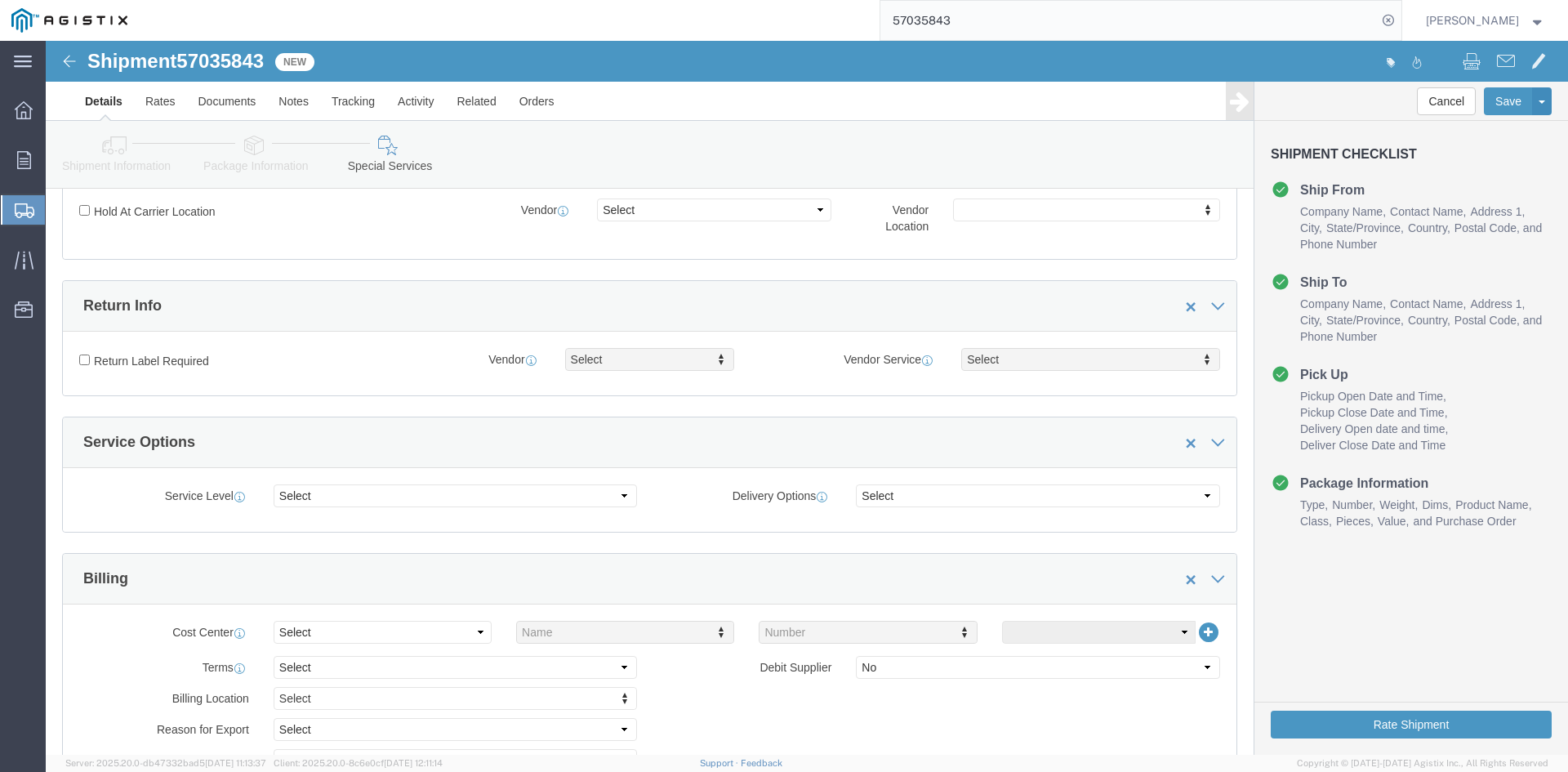
scroll to position [409, 0]
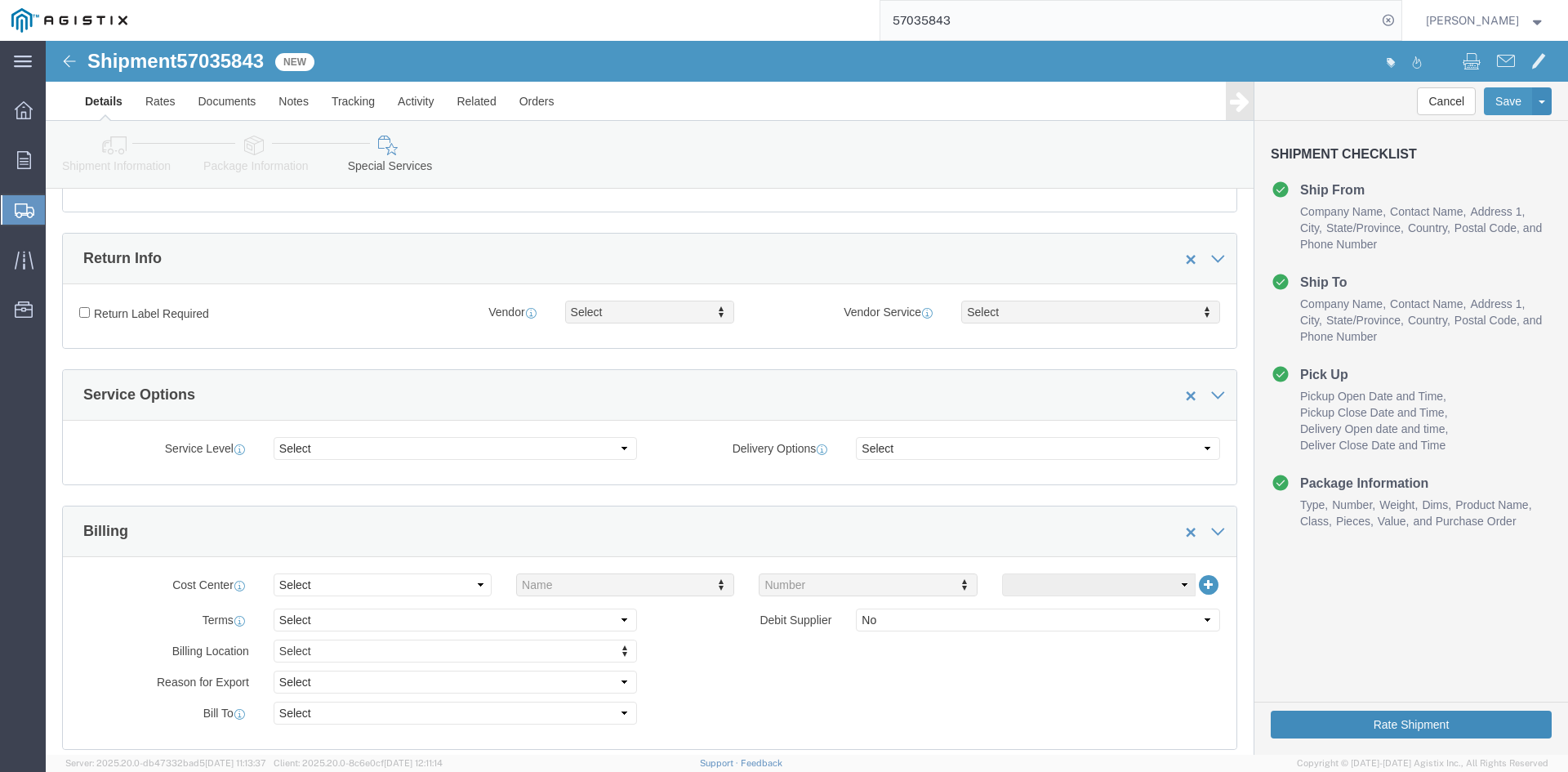
click button "Rate Shipment"
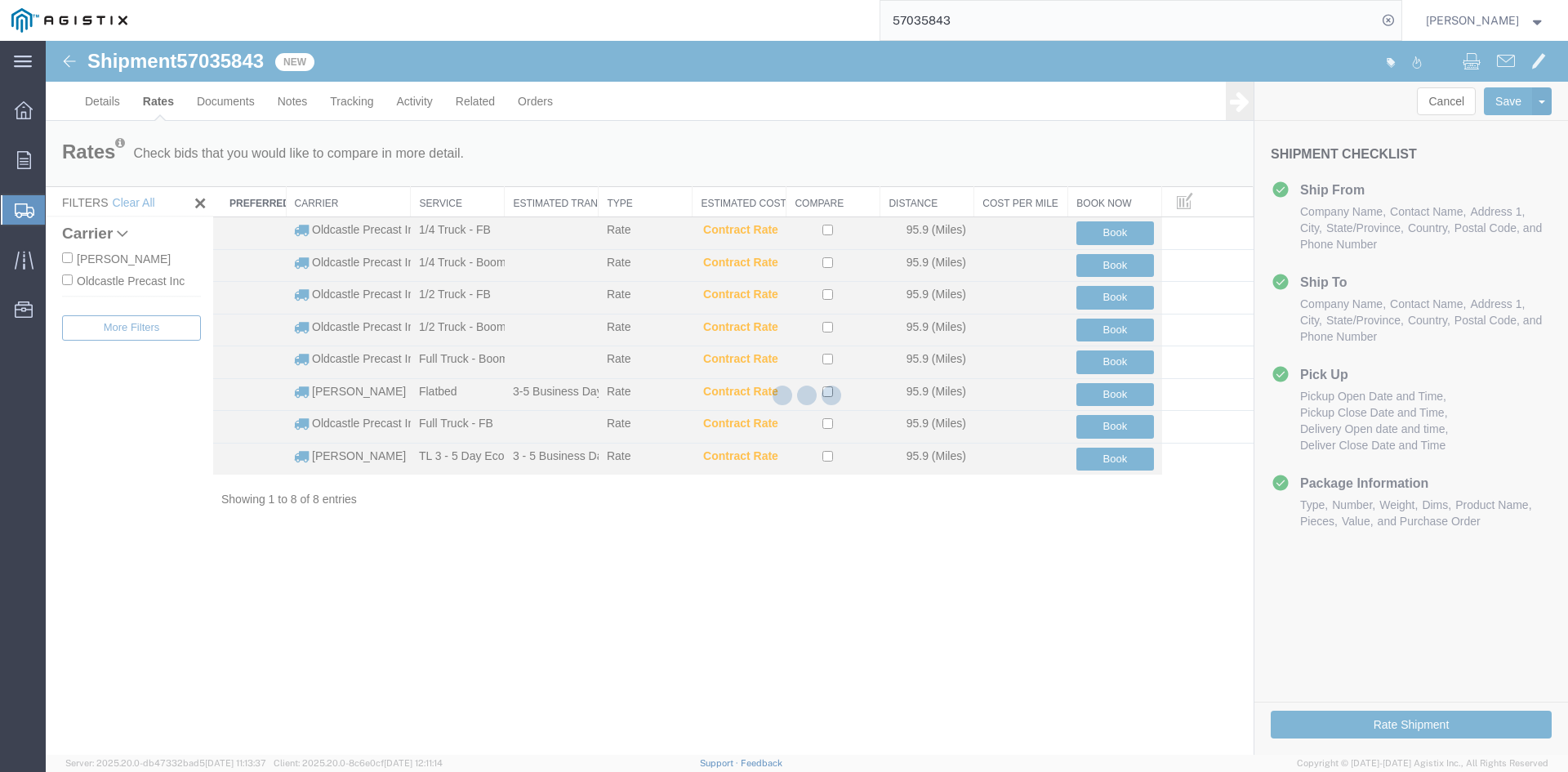
scroll to position [0, 0]
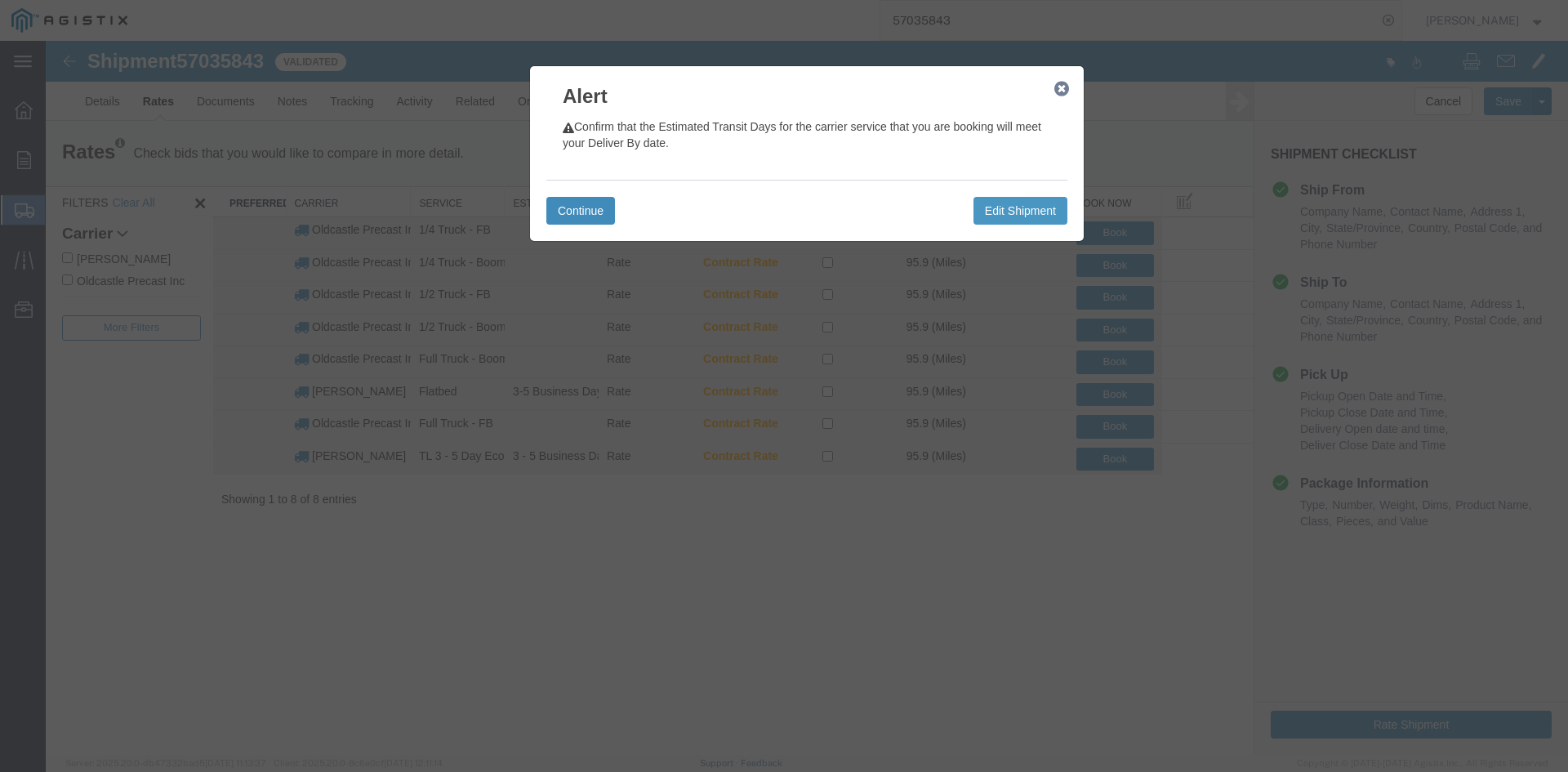
click at [570, 201] on button "Continue" at bounding box center [581, 210] width 69 height 28
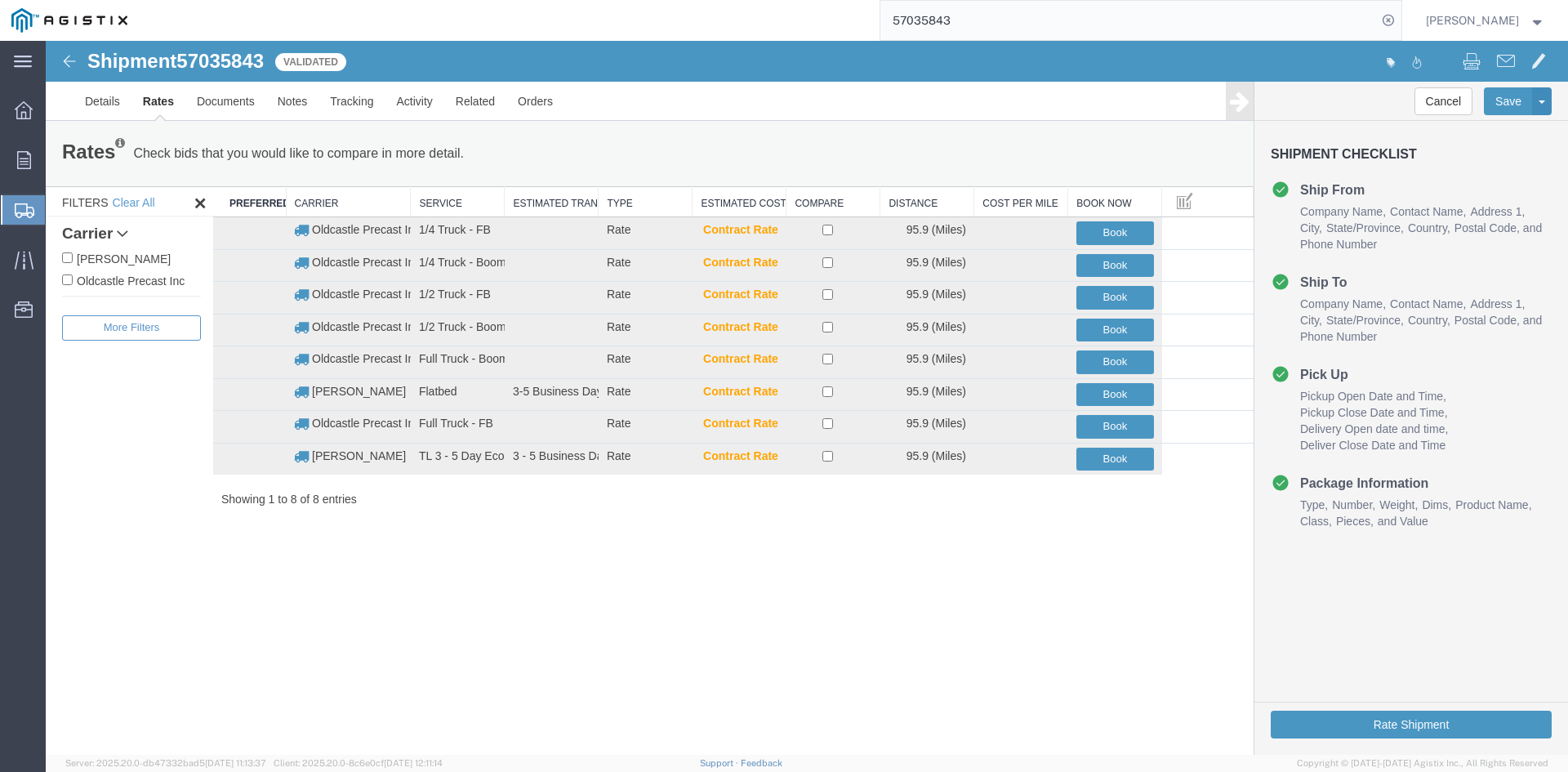
click at [139, 275] on label "Oldcastle Precast Inc" at bounding box center [131, 280] width 139 height 18
click at [72, 275] on input "Oldcastle Precast Inc" at bounding box center [68, 280] width 11 height 11
checkbox input "true"
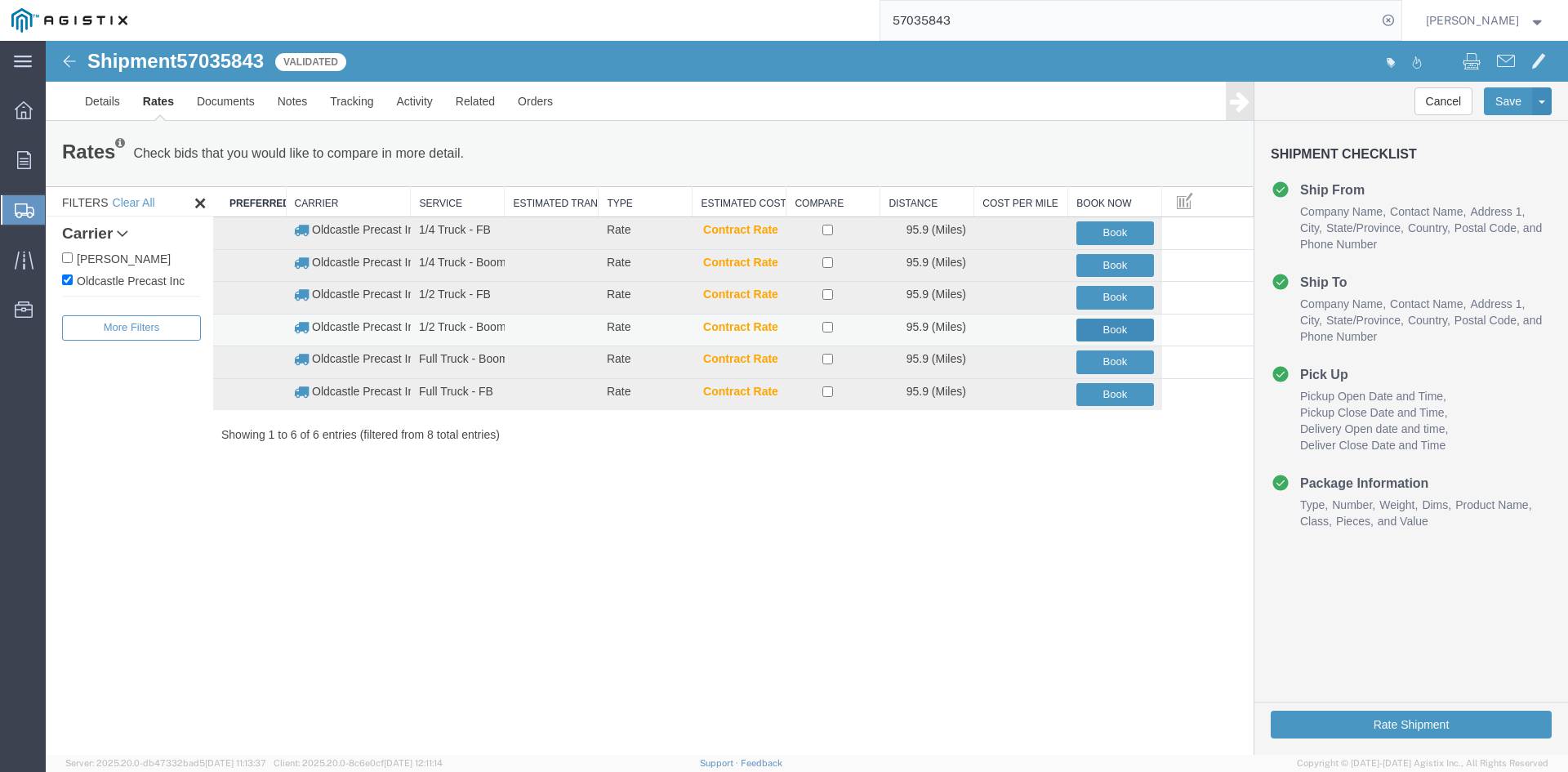
click at [1120, 328] on button "Book" at bounding box center [1115, 331] width 78 height 24
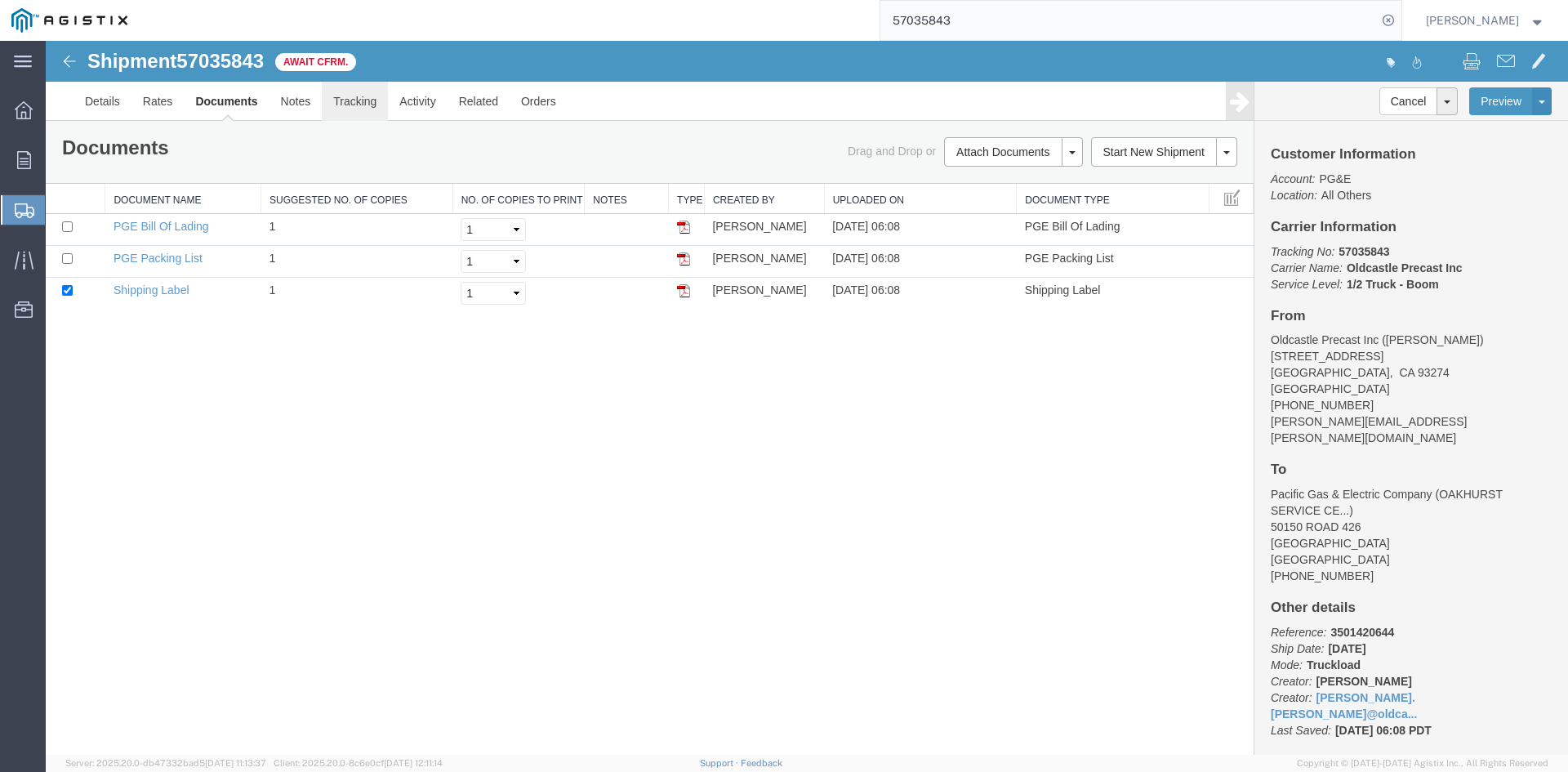
click at [352, 98] on link "Tracking" at bounding box center [354, 101] width 66 height 39
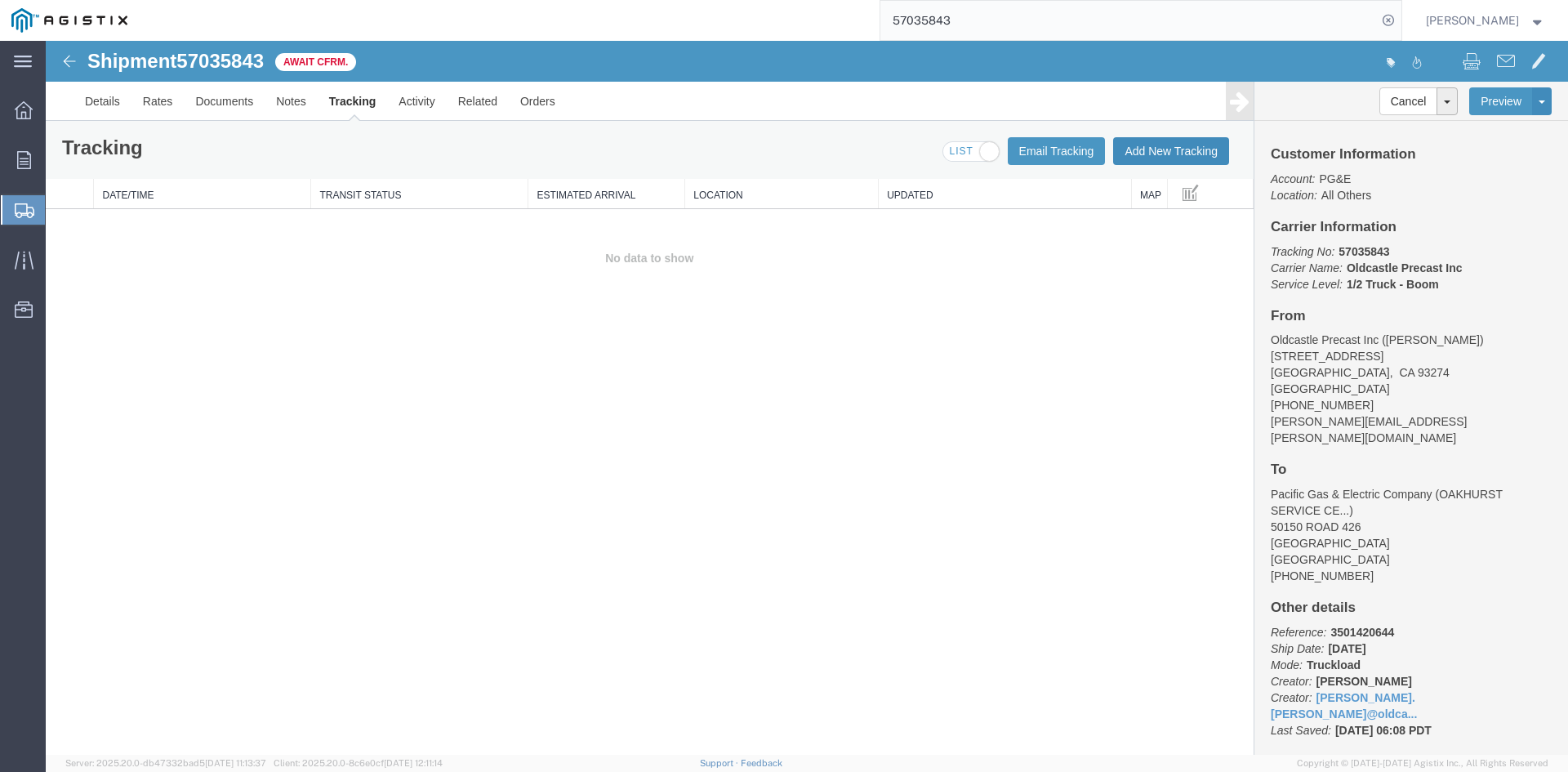
click at [1150, 141] on button "Add New Tracking" at bounding box center [1171, 150] width 116 height 28
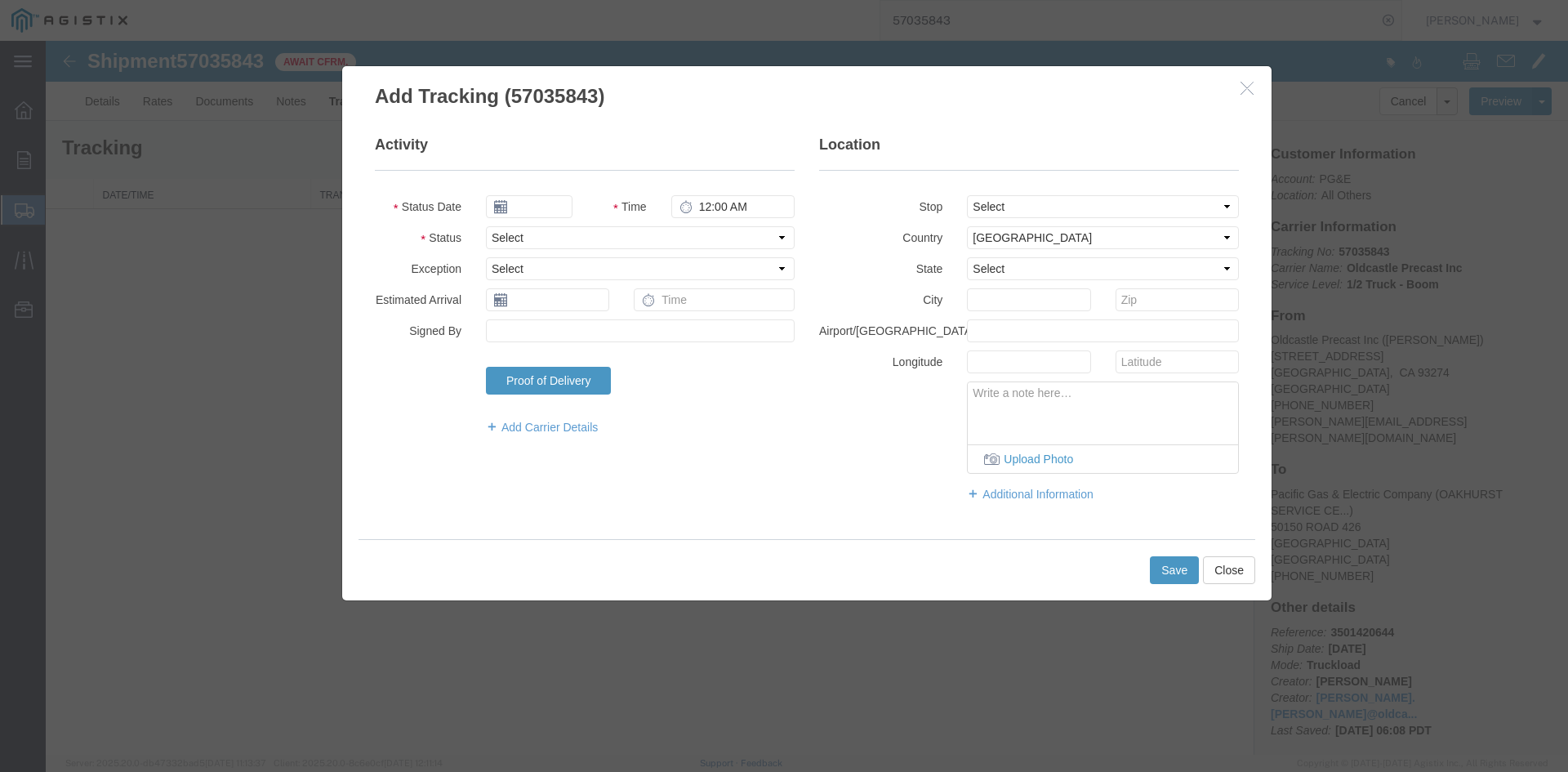
type input "[DATE]"
type input "7:00 AM"
click at [544, 206] on input "[DATE]" at bounding box center [529, 206] width 87 height 23
click at [692, 127] on div "Activity Status Date Time 7:00 AM Status Select Arrival Notice Available Arriva…" at bounding box center [807, 324] width 929 height 429
click at [549, 210] on input "text" at bounding box center [529, 206] width 87 height 23
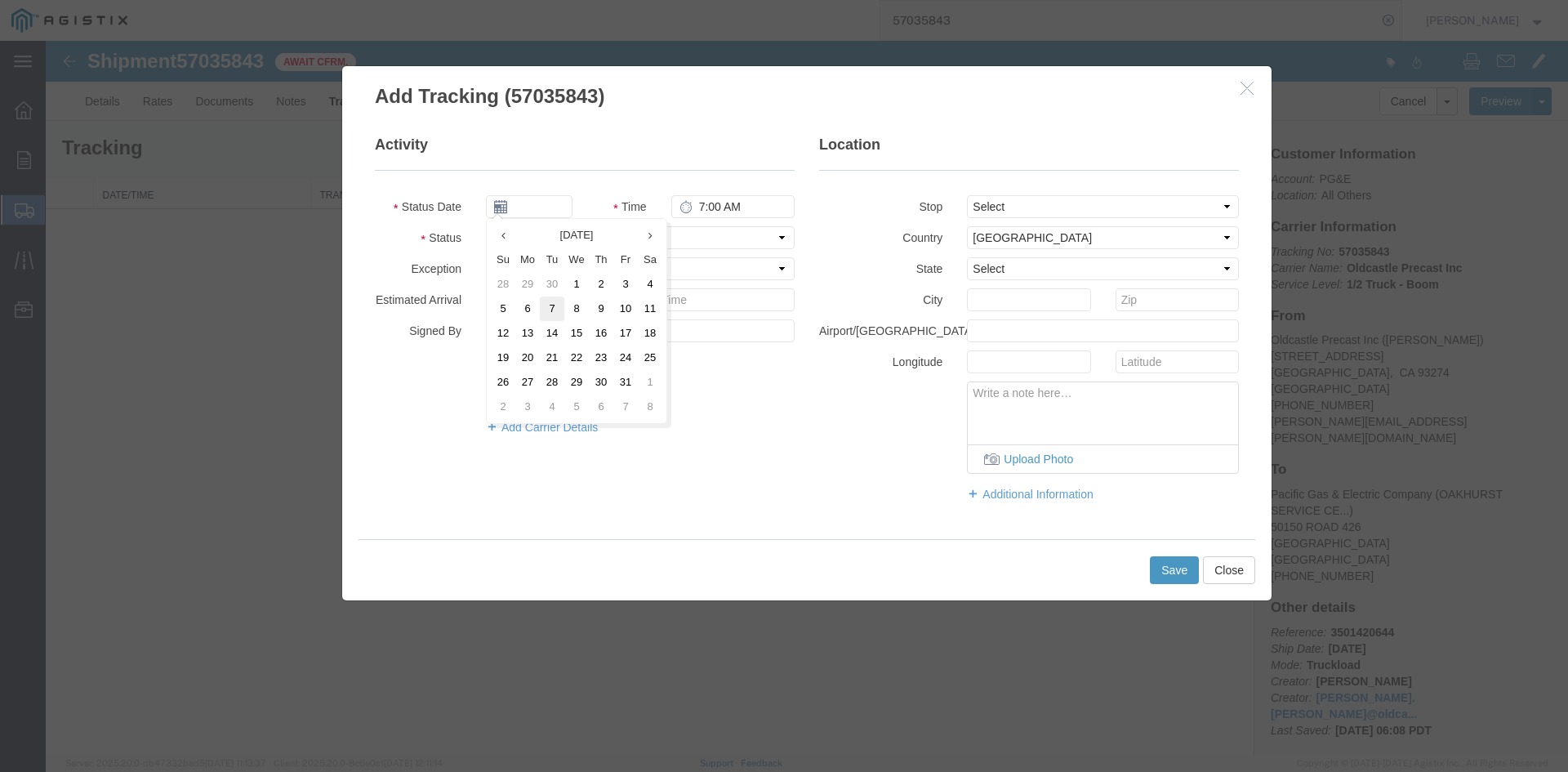
click at [556, 301] on td "7" at bounding box center [552, 308] width 24 height 24
type input "[DATE]"
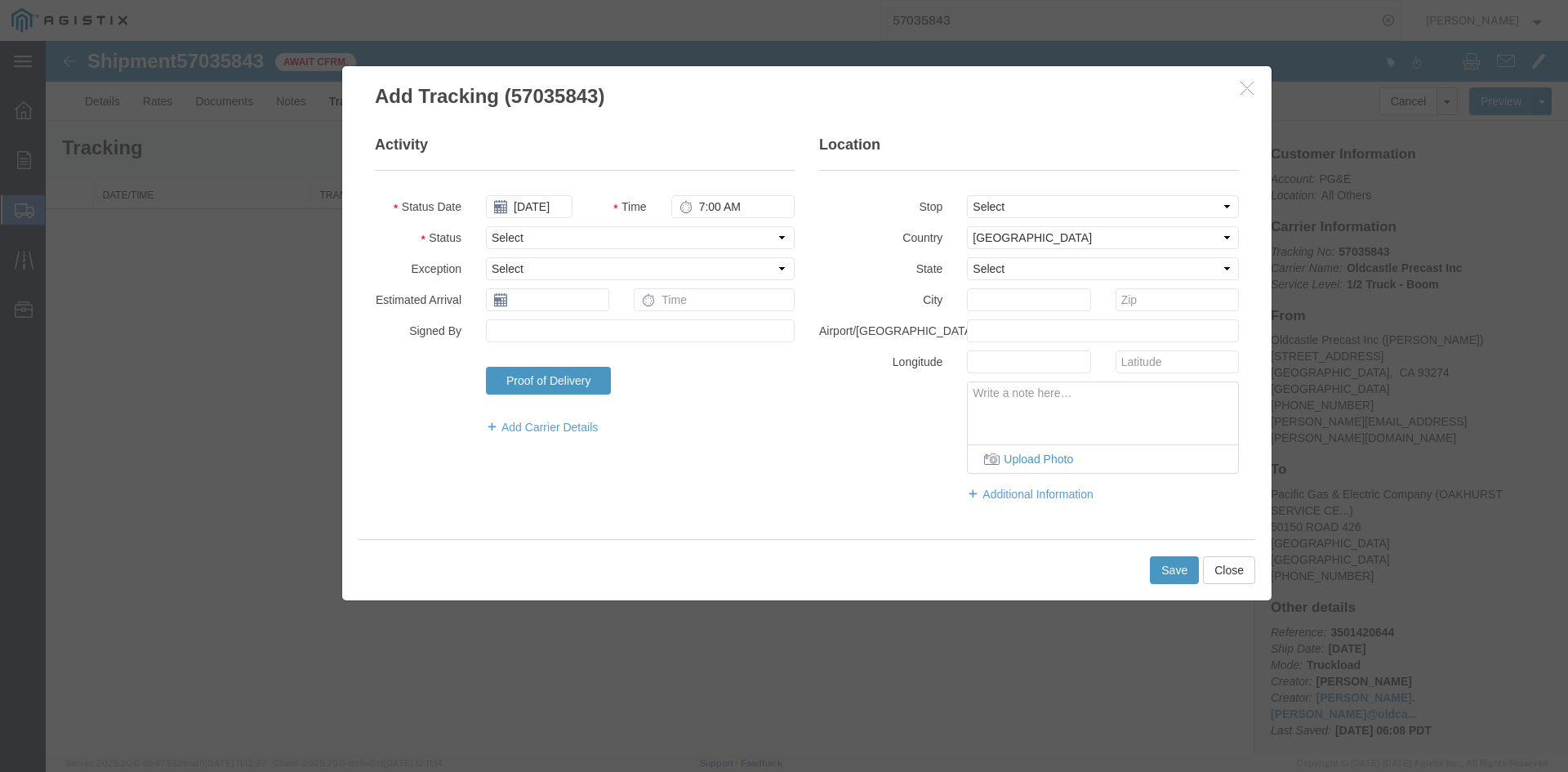
drag, startPoint x: 696, startPoint y: 122, endPoint x: 672, endPoint y: 156, distance: 41.6
click at [695, 125] on div "Activity Status Date [DATE] Time 7:00 AM Status Select Arrival Notice Available…" at bounding box center [807, 324] width 929 height 429
click at [534, 235] on select "Select Arrival Notice Available Arrival Notice Imported Arrive at Delivery Loca…" at bounding box center [640, 237] width 309 height 23
select select "DELIVRED"
click at [486, 227] on select "Select Arrival Notice Available Arrival Notice Imported Arrive at Delivery Loca…" at bounding box center [640, 237] width 309 height 23
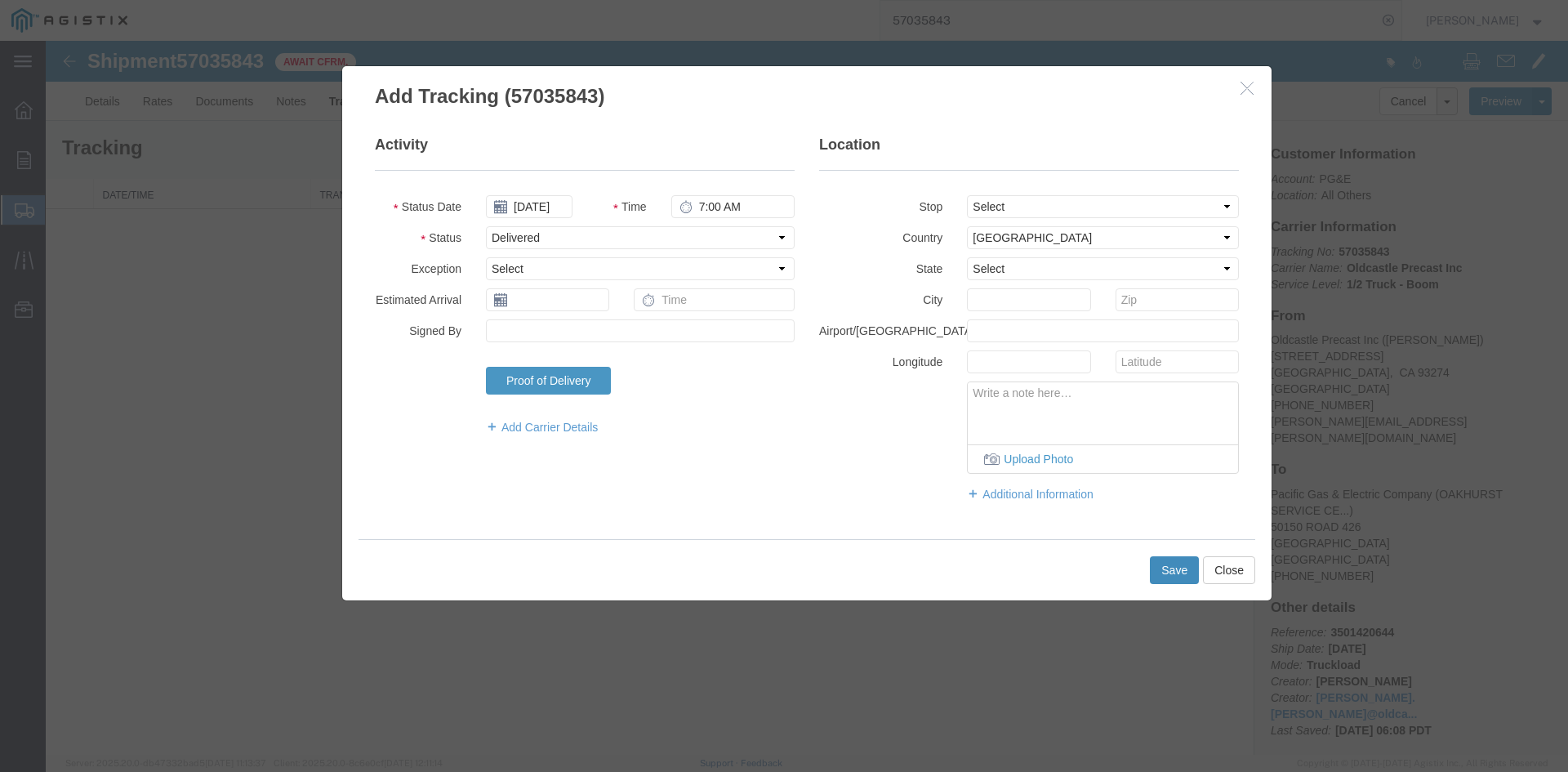
click at [1164, 573] on button "Save" at bounding box center [1174, 570] width 49 height 28
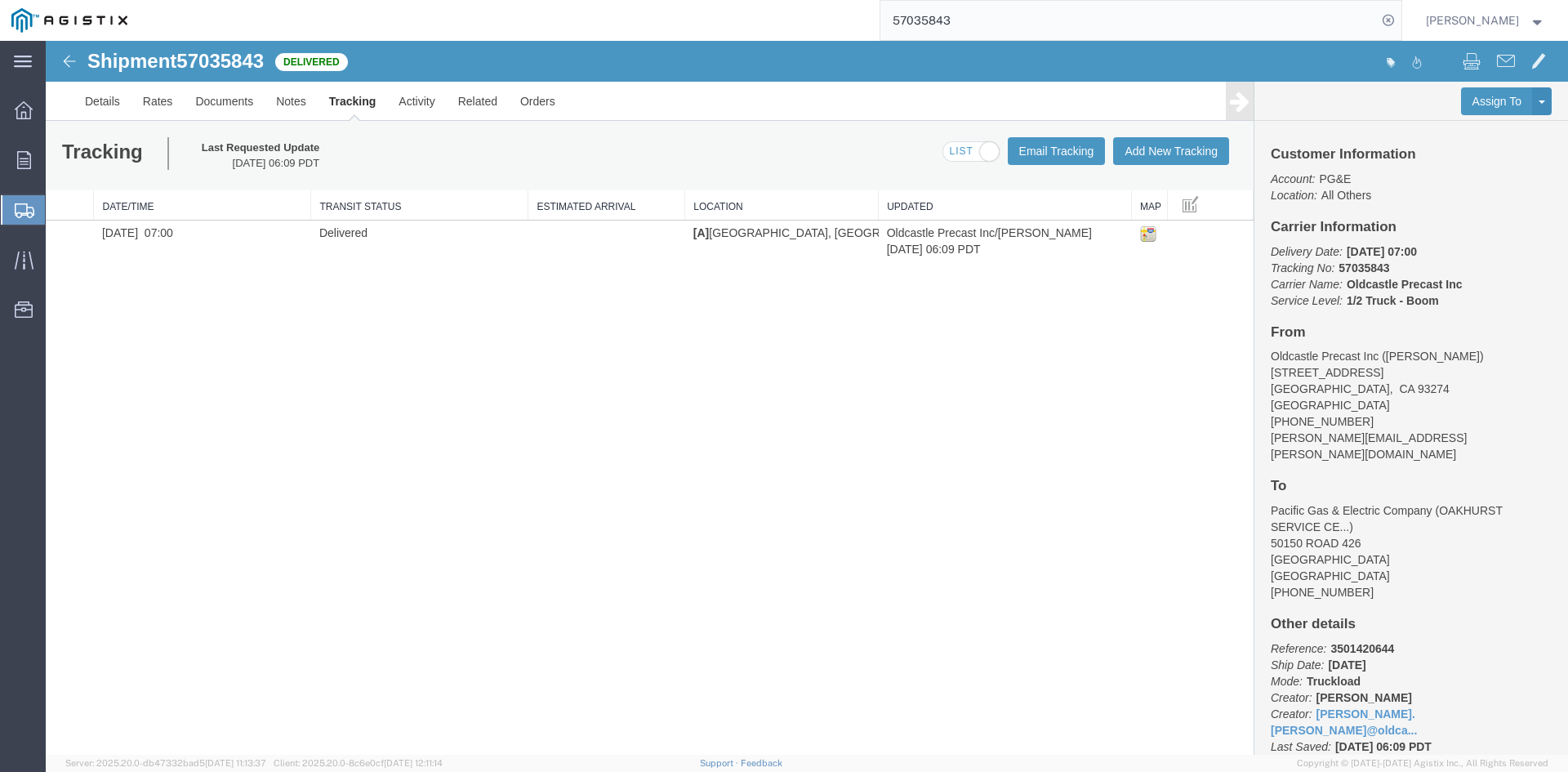
click at [1539, 23] on strong "button" at bounding box center [1538, 20] width 14 height 5
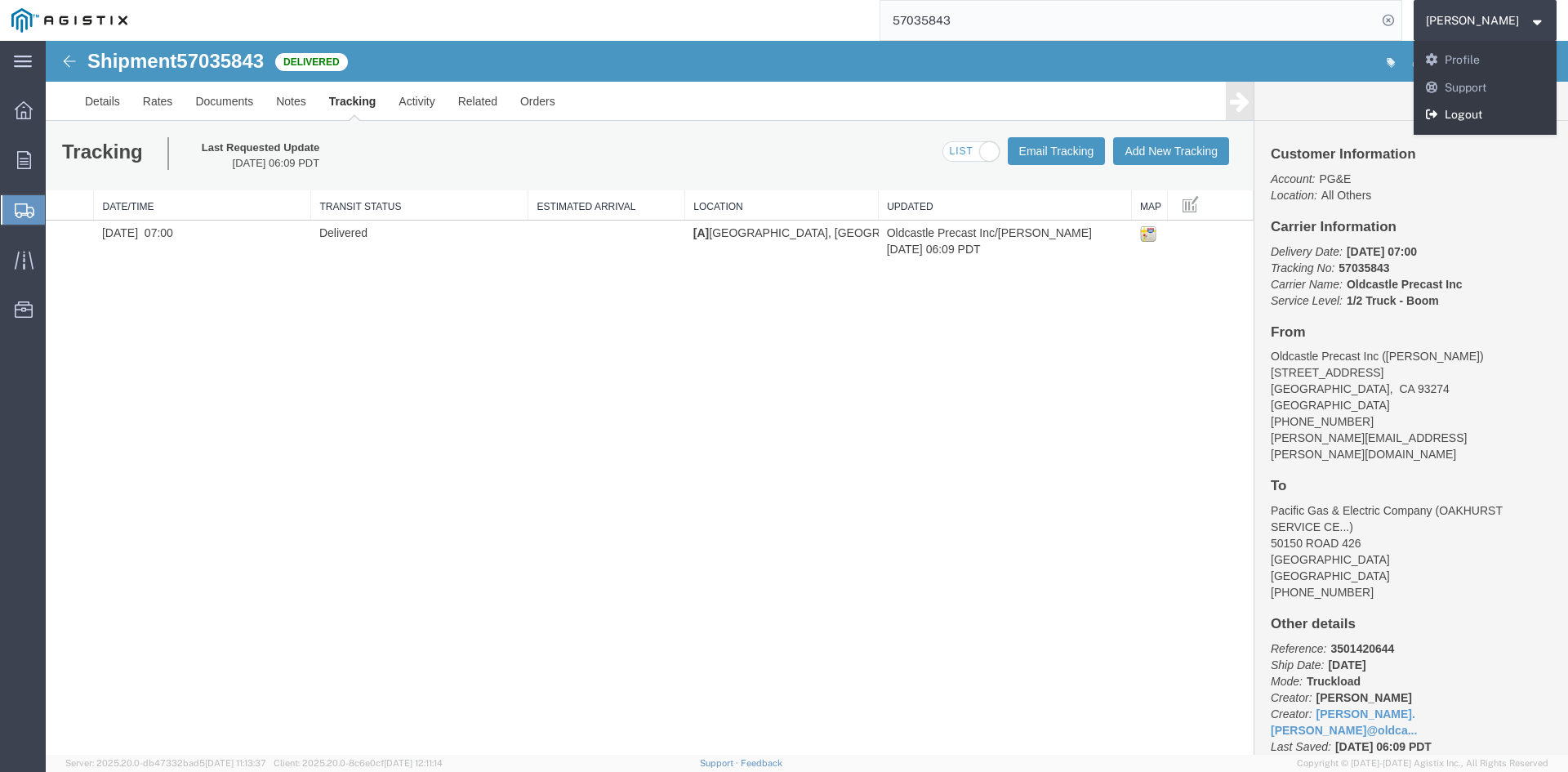
click at [1473, 113] on link "Logout" at bounding box center [1486, 115] width 144 height 28
